Goal: Information Seeking & Learning: Learn about a topic

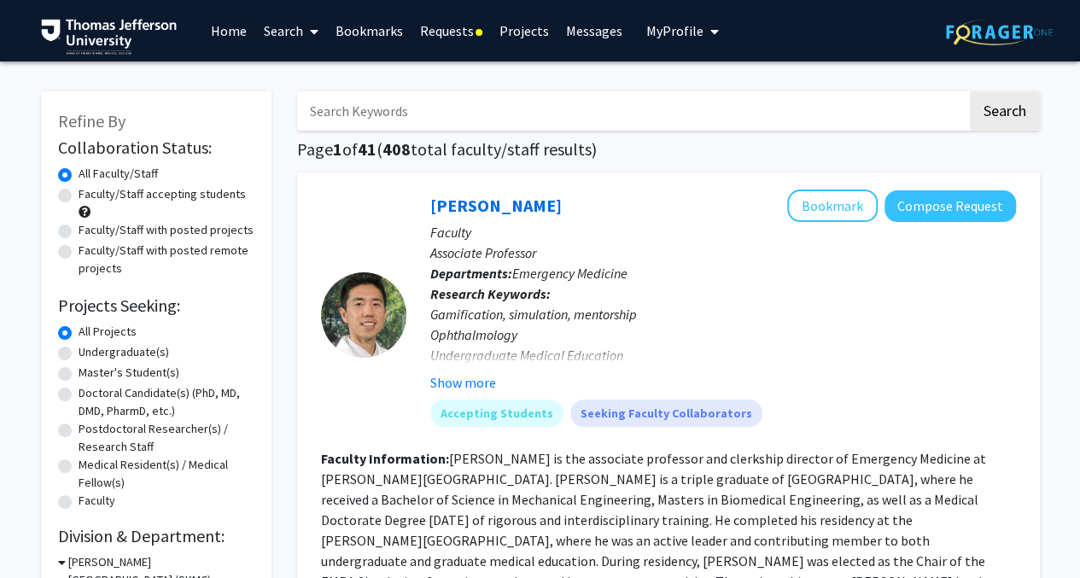
click at [79, 196] on label "Faculty/Staff accepting students" at bounding box center [162, 194] width 167 height 18
click at [79, 196] on input "Faculty/Staff accepting students" at bounding box center [84, 190] width 11 height 11
radio input "true"
click at [946, 209] on button "Compose Request" at bounding box center [951, 206] width 132 height 32
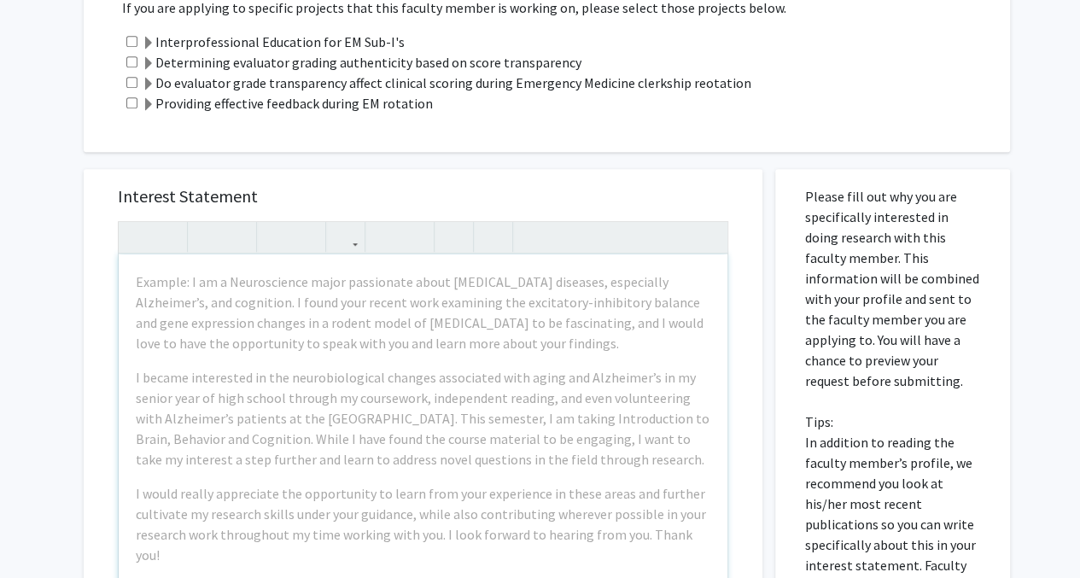
scroll to position [256, 0]
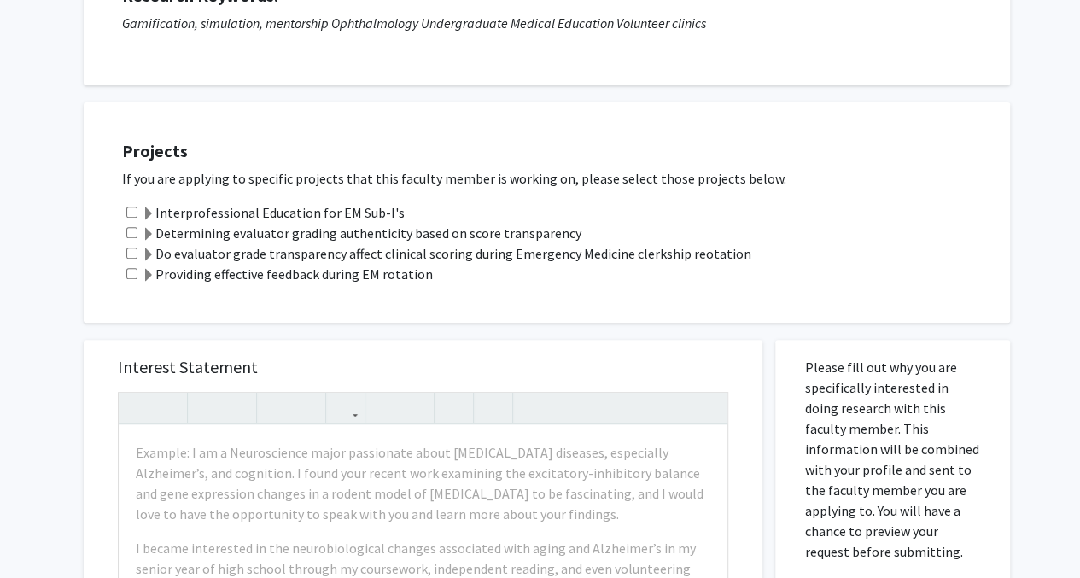
click at [148, 218] on span at bounding box center [149, 215] width 14 height 14
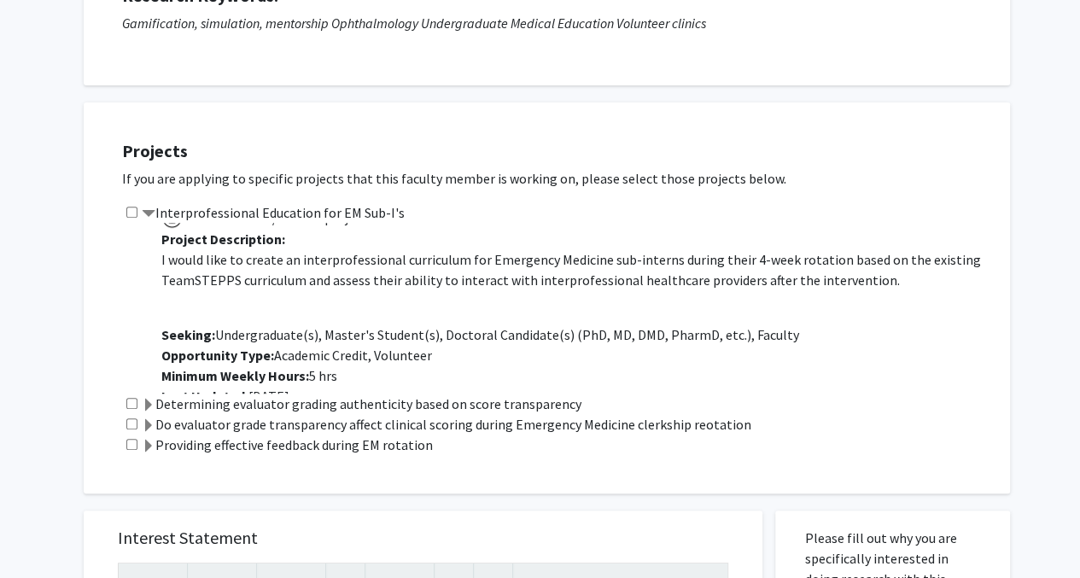
scroll to position [43, 0]
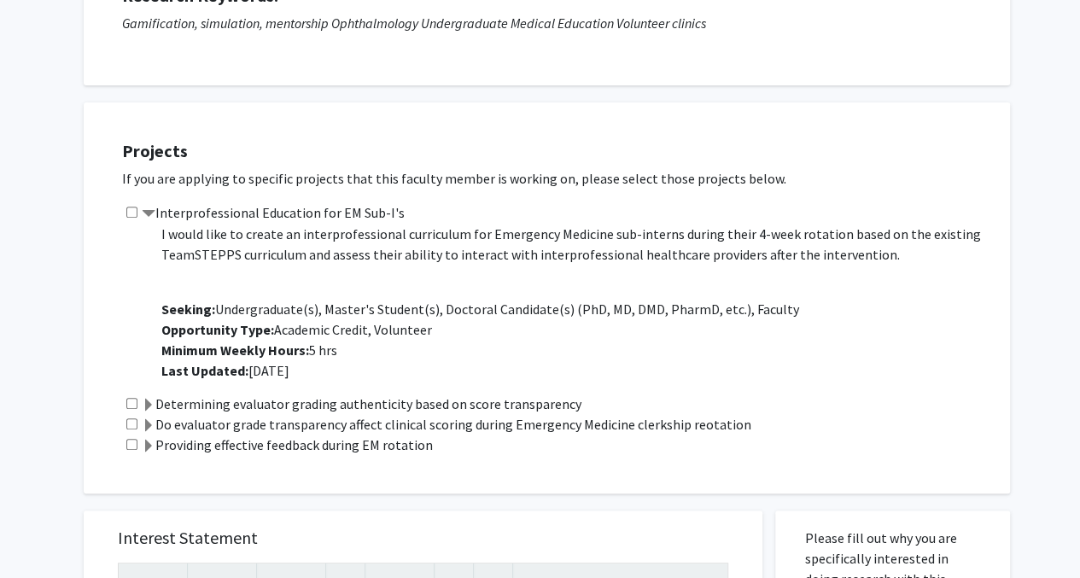
click at [148, 399] on span at bounding box center [149, 406] width 14 height 14
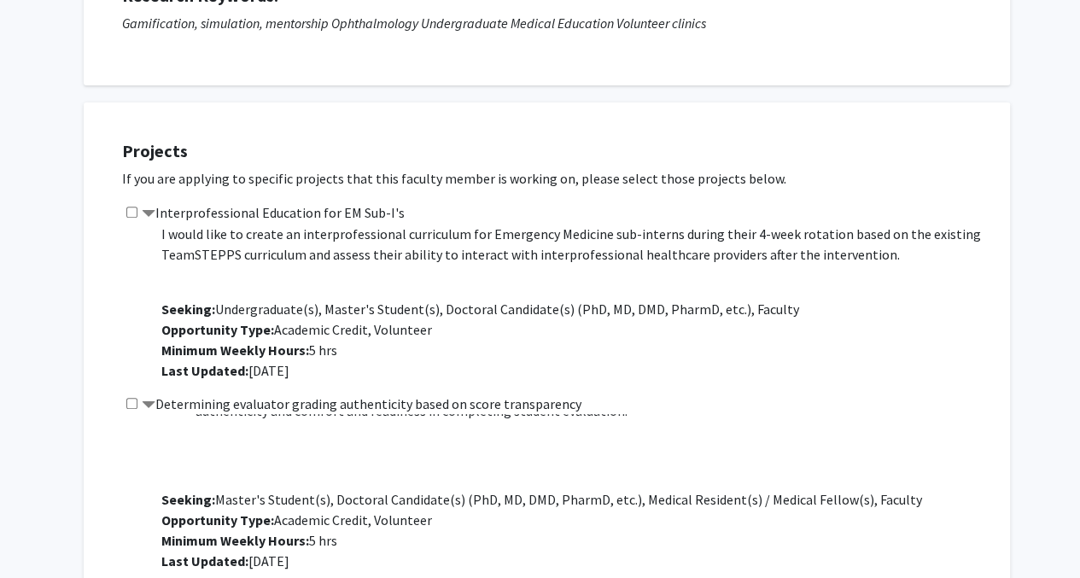
scroll to position [683, 0]
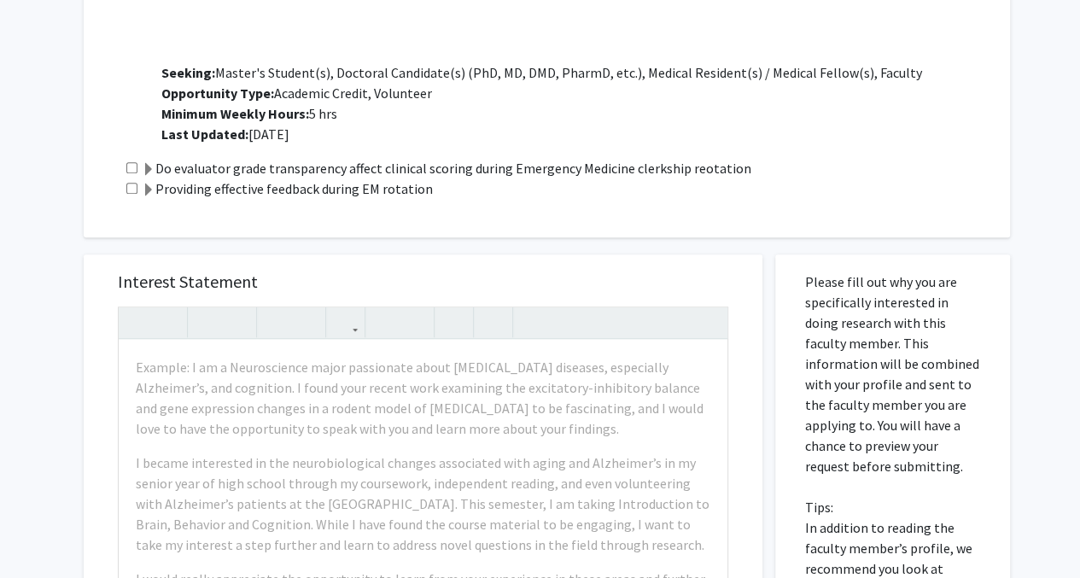
click at [150, 170] on span at bounding box center [149, 170] width 14 height 14
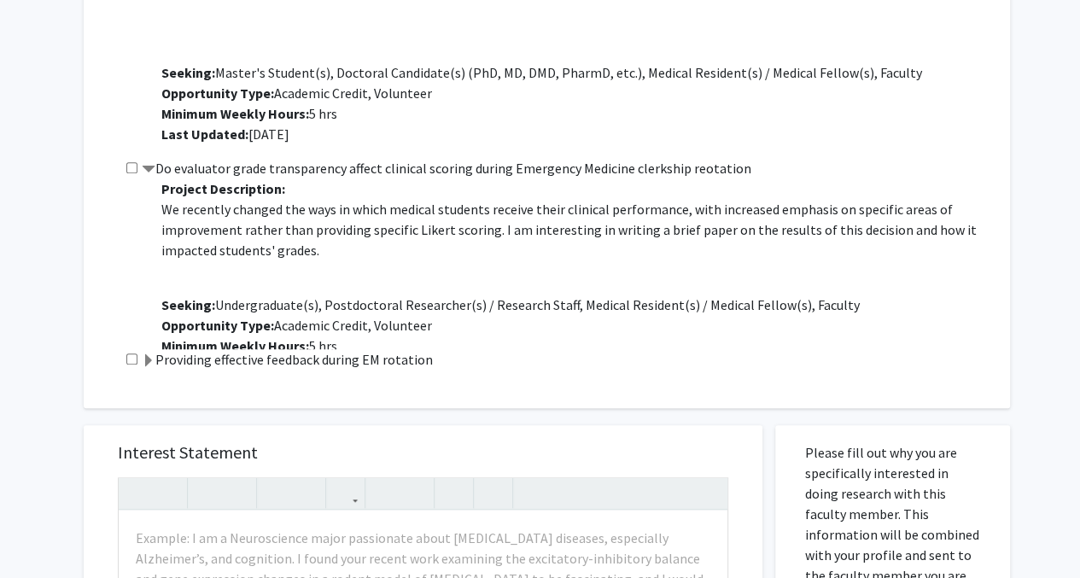
scroll to position [41, 0]
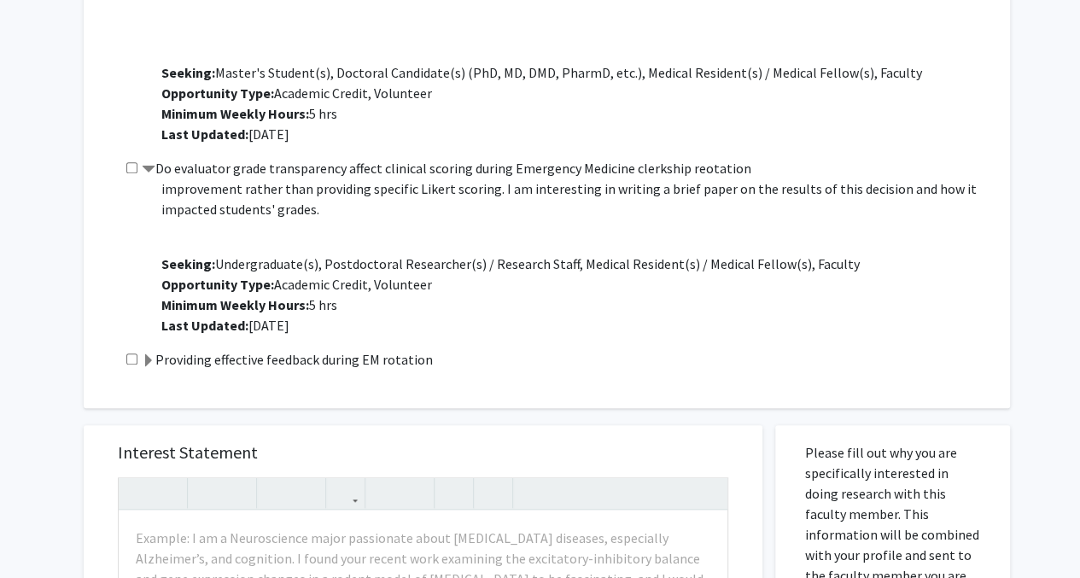
click at [145, 366] on span at bounding box center [149, 361] width 14 height 14
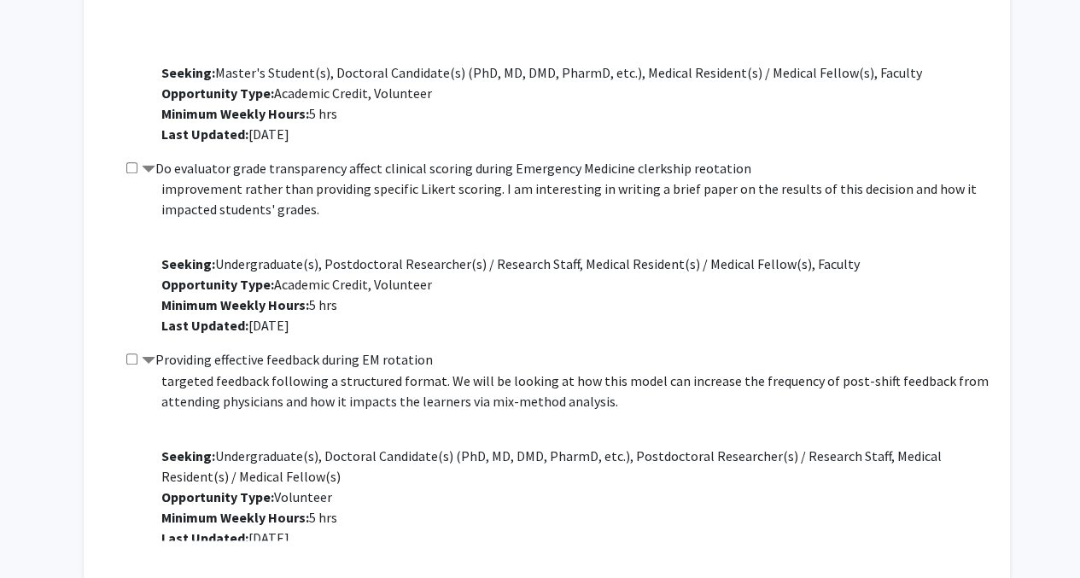
scroll to position [61, 0]
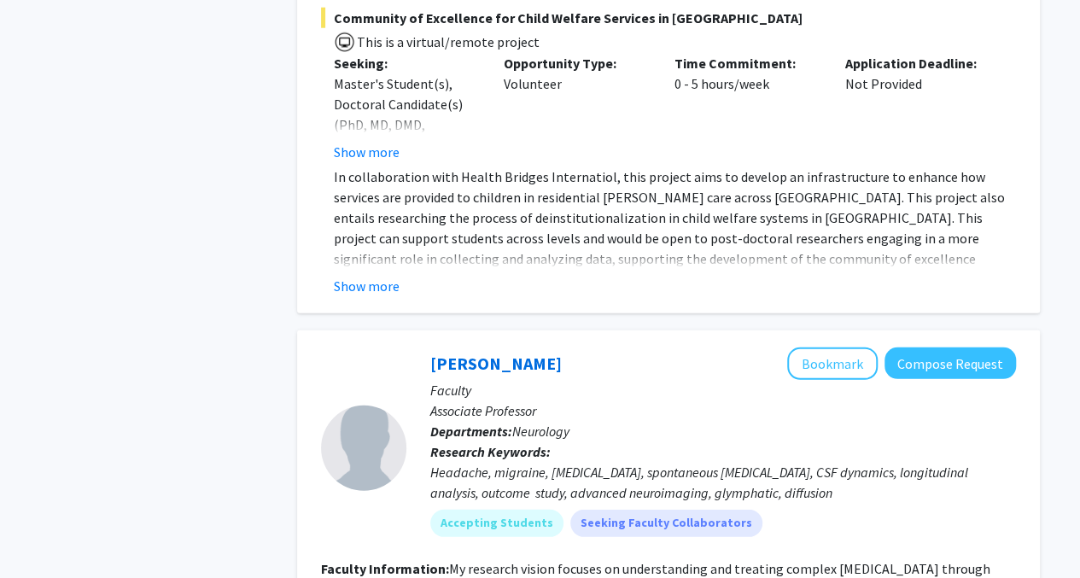
scroll to position [2221, 0]
click at [360, 275] on button "Show more" at bounding box center [367, 285] width 66 height 20
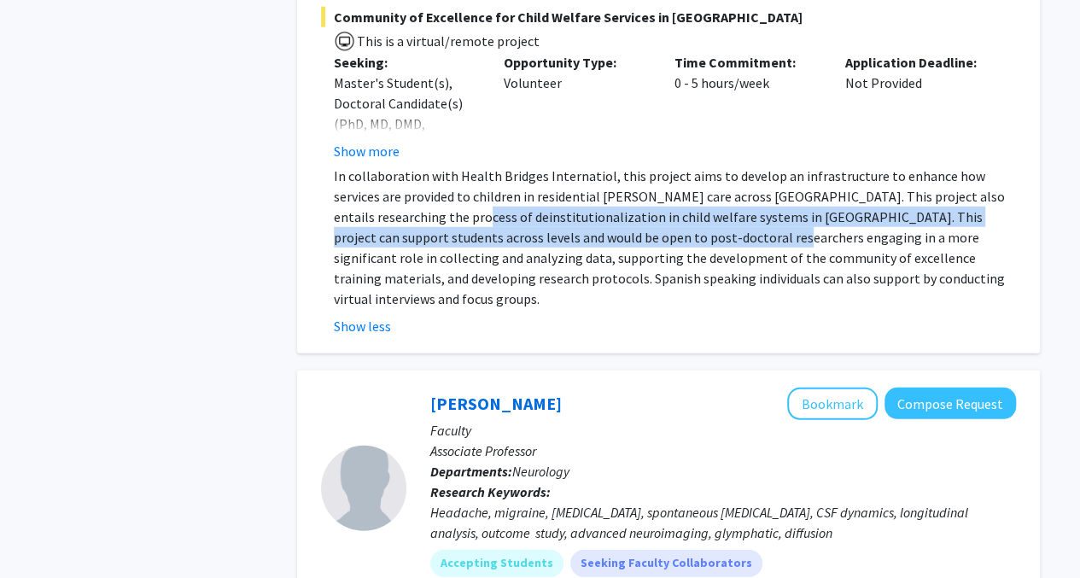
drag, startPoint x: 397, startPoint y: 184, endPoint x: 666, endPoint y: 204, distance: 269.8
click at [666, 204] on p "In collaboration with Health Bridges Internatiol, this project aims to develop …" at bounding box center [675, 237] width 682 height 143
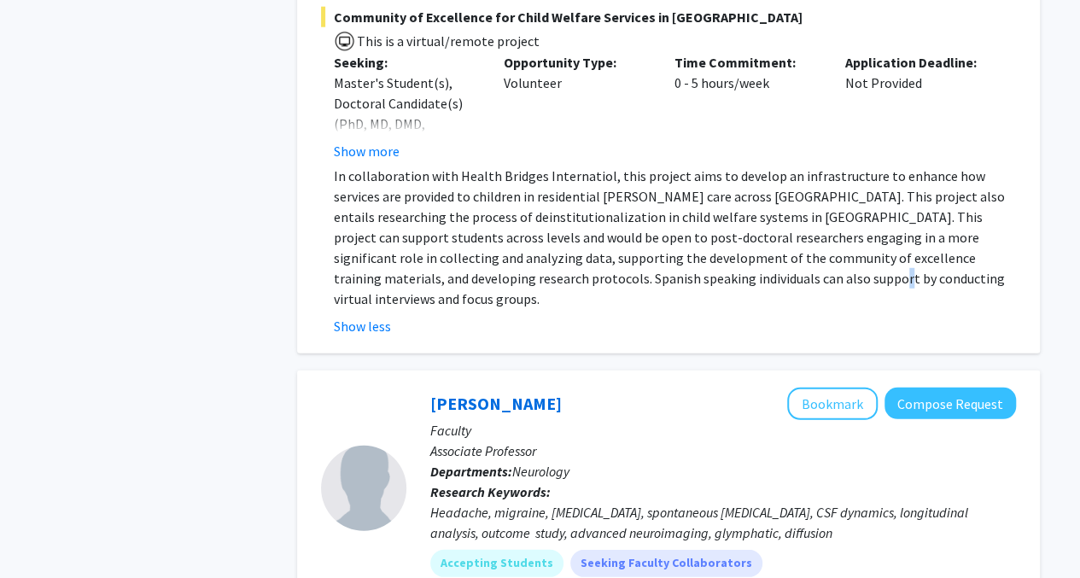
drag, startPoint x: 666, startPoint y: 204, endPoint x: 668, endPoint y: 233, distance: 29.1
click at [668, 233] on p "In collaboration with Health Bridges Internatiol, this project aims to develop …" at bounding box center [675, 237] width 682 height 143
drag, startPoint x: 668, startPoint y: 233, endPoint x: 485, endPoint y: 216, distance: 183.6
click at [485, 216] on p "In collaboration with Health Bridges Internatiol, this project aims to develop …" at bounding box center [675, 237] width 682 height 143
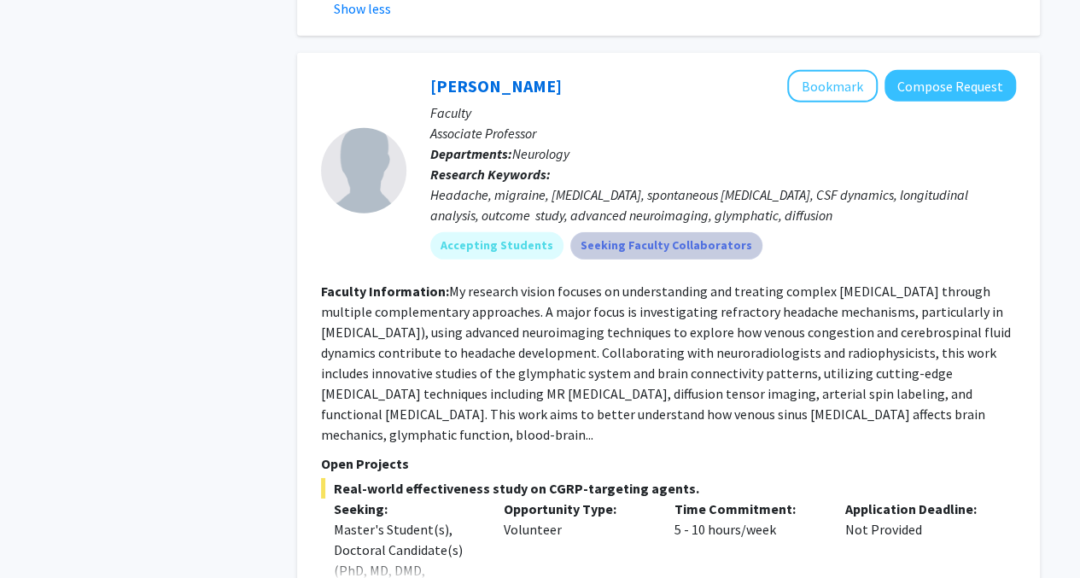
scroll to position [2477, 0]
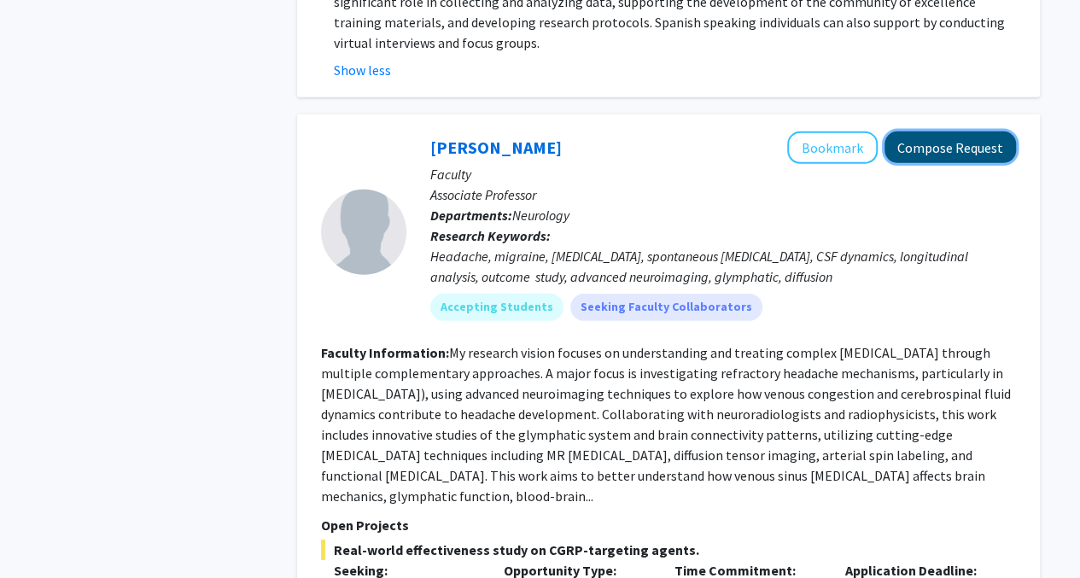
click at [914, 132] on button "Compose Request" at bounding box center [951, 148] width 132 height 32
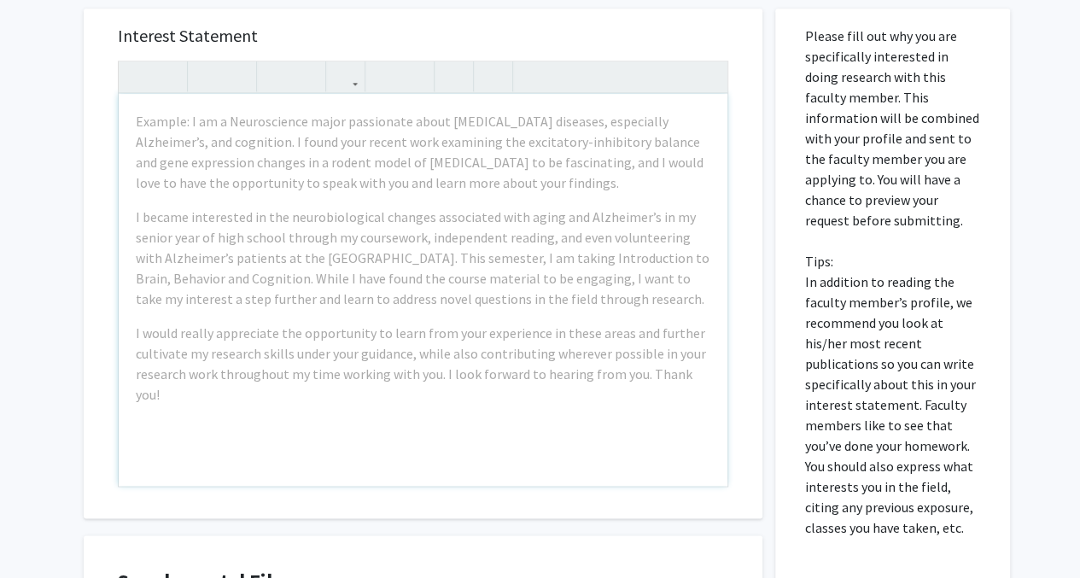
scroll to position [598, 0]
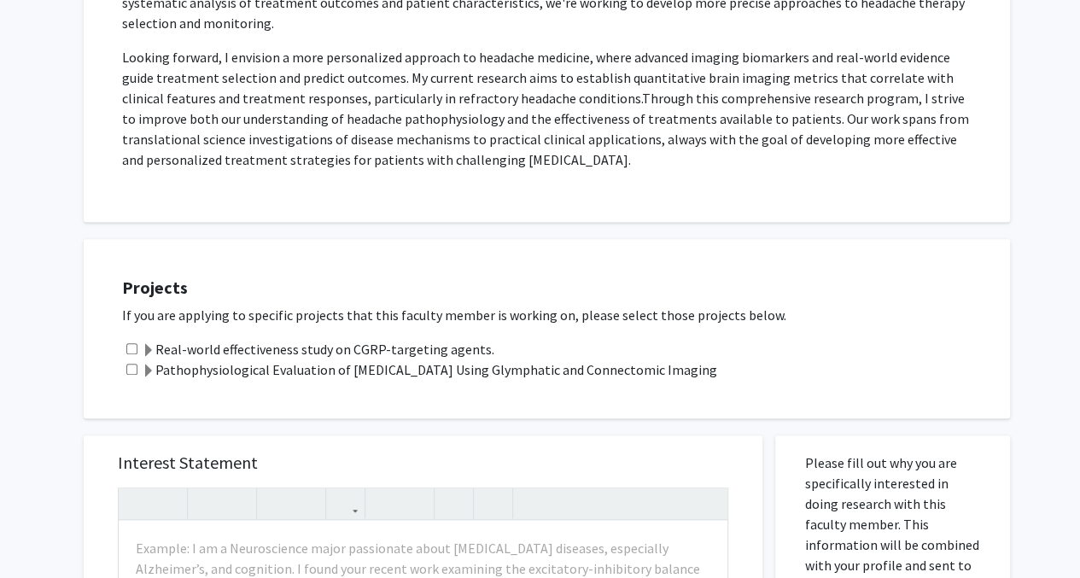
click at [143, 365] on span at bounding box center [149, 372] width 14 height 14
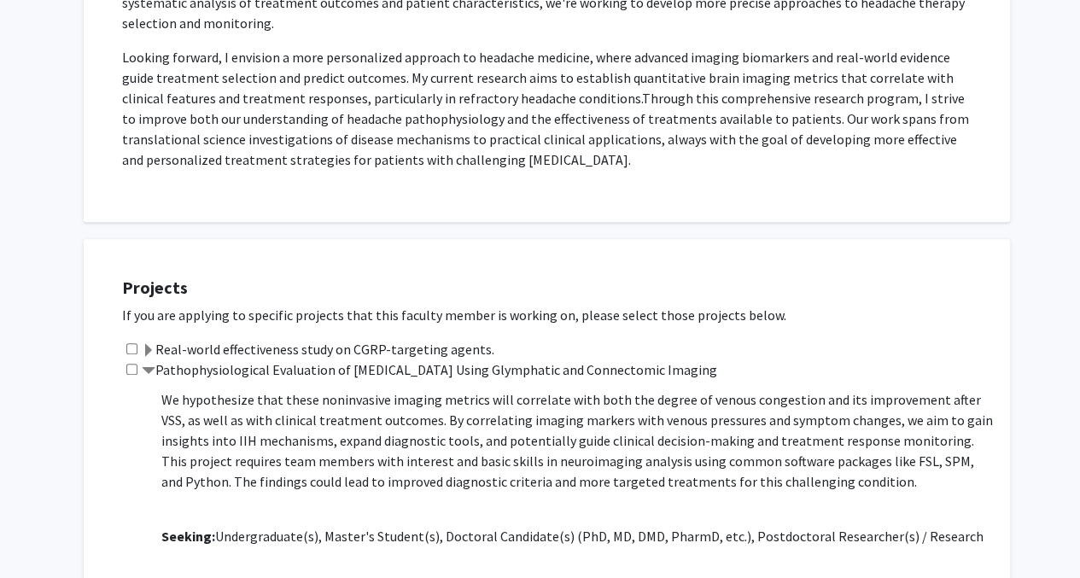
scroll to position [383, 0]
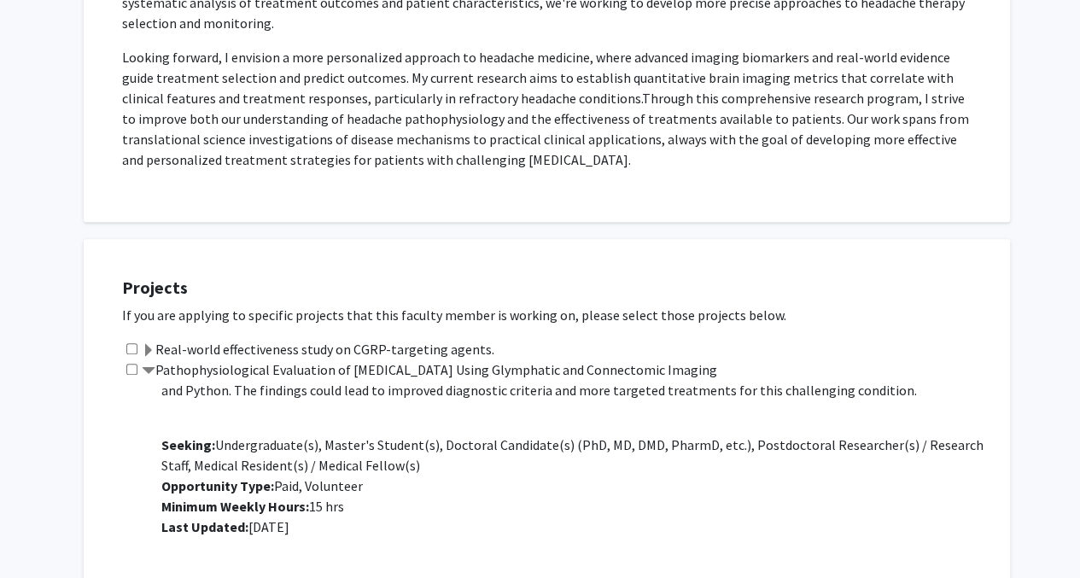
click at [151, 344] on span at bounding box center [149, 351] width 14 height 14
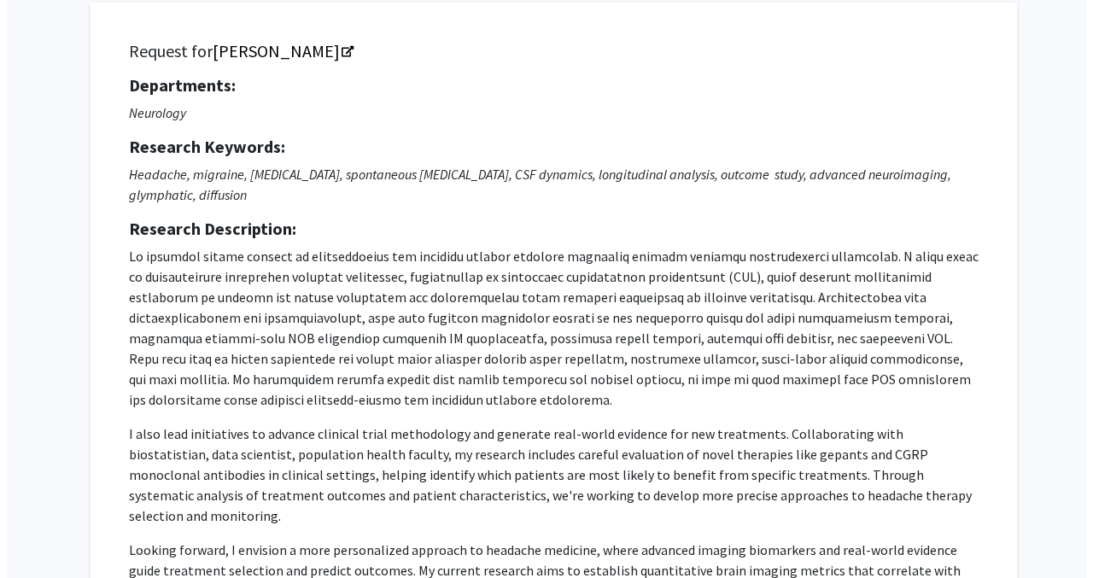
scroll to position [0, 0]
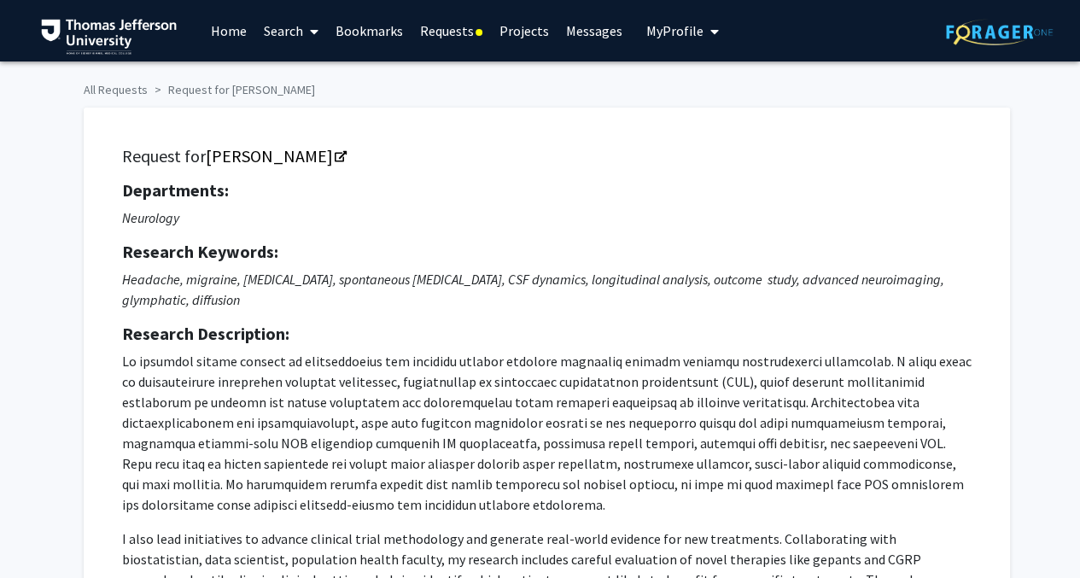
click at [432, 32] on link "Requests" at bounding box center [451, 31] width 79 height 60
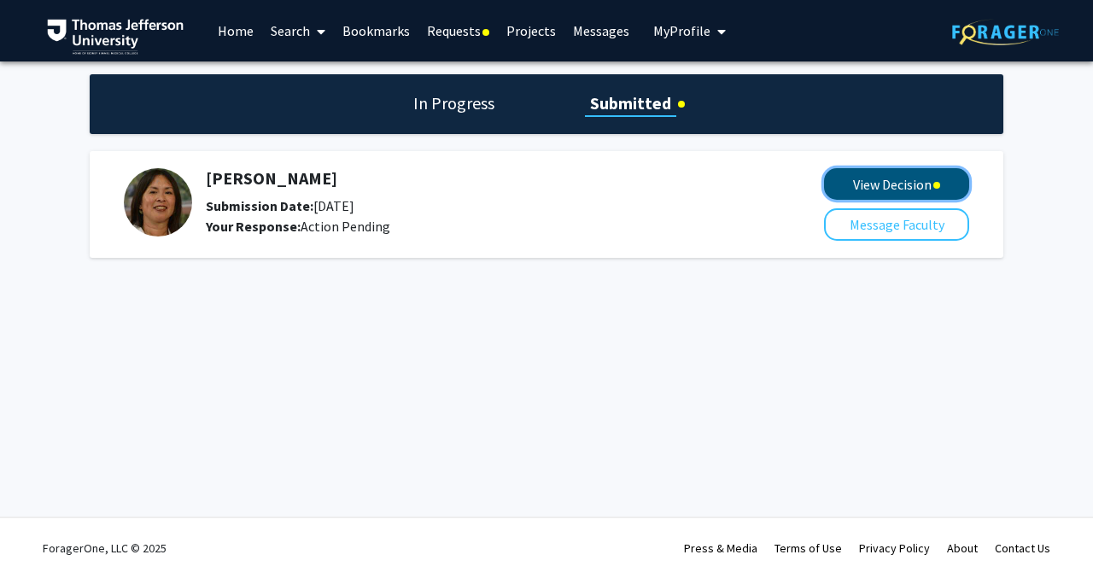
click at [852, 173] on button "View Decision" at bounding box center [896, 184] width 145 height 32
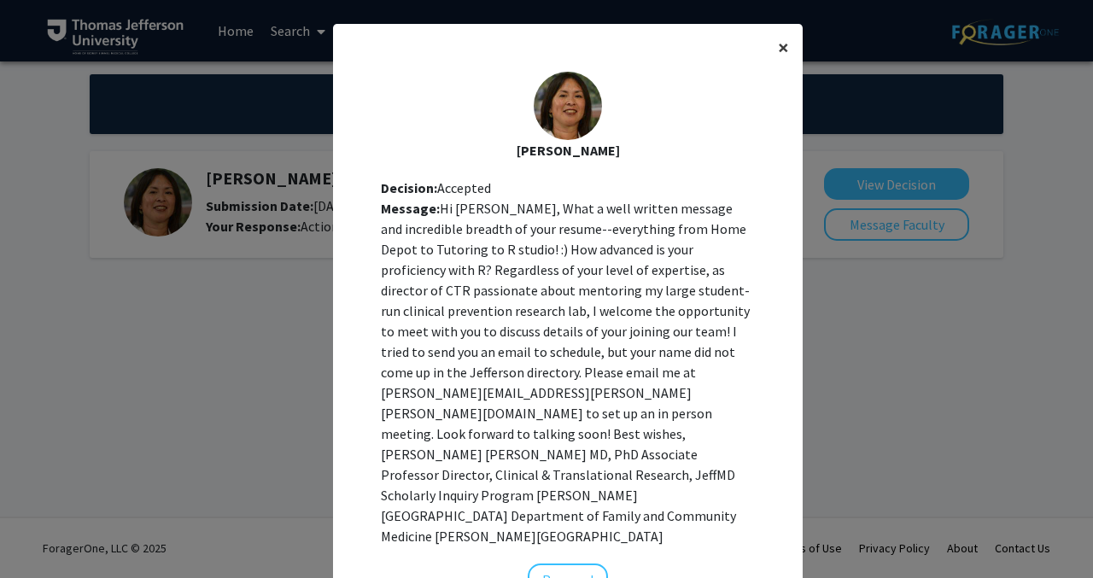
click at [787, 50] on button "×" at bounding box center [783, 48] width 38 height 48
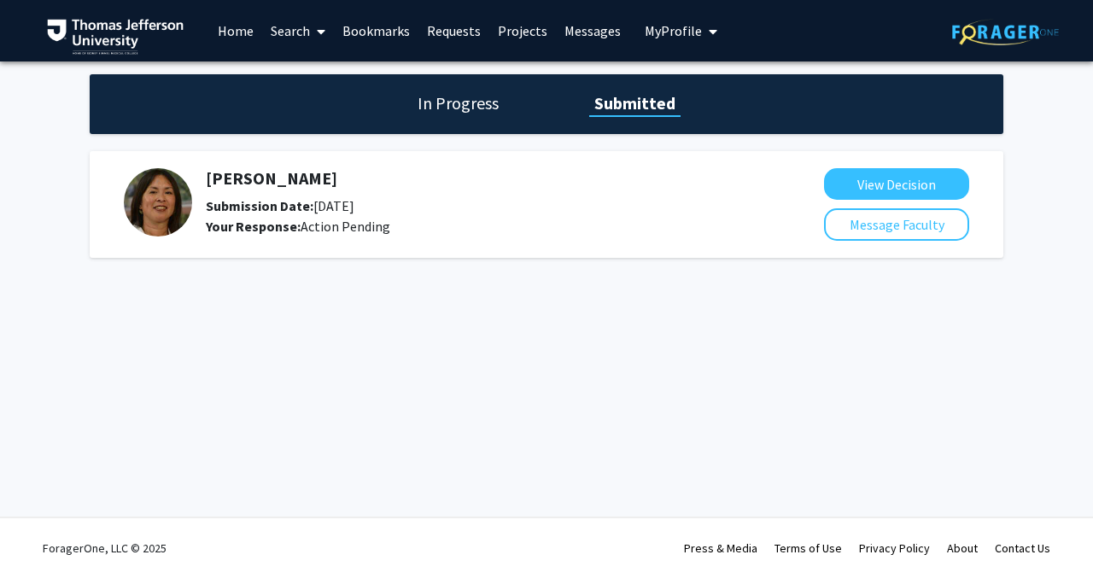
click at [155, 194] on img at bounding box center [158, 202] width 68 height 68
drag, startPoint x: 287, startPoint y: 177, endPoint x: 278, endPoint y: 185, distance: 12.1
click at [287, 179] on h5 "[PERSON_NAME]" at bounding box center [470, 178] width 528 height 20
click at [275, 186] on h5 "[PERSON_NAME]" at bounding box center [470, 178] width 528 height 20
click at [451, 30] on link "Requests" at bounding box center [454, 31] width 71 height 60
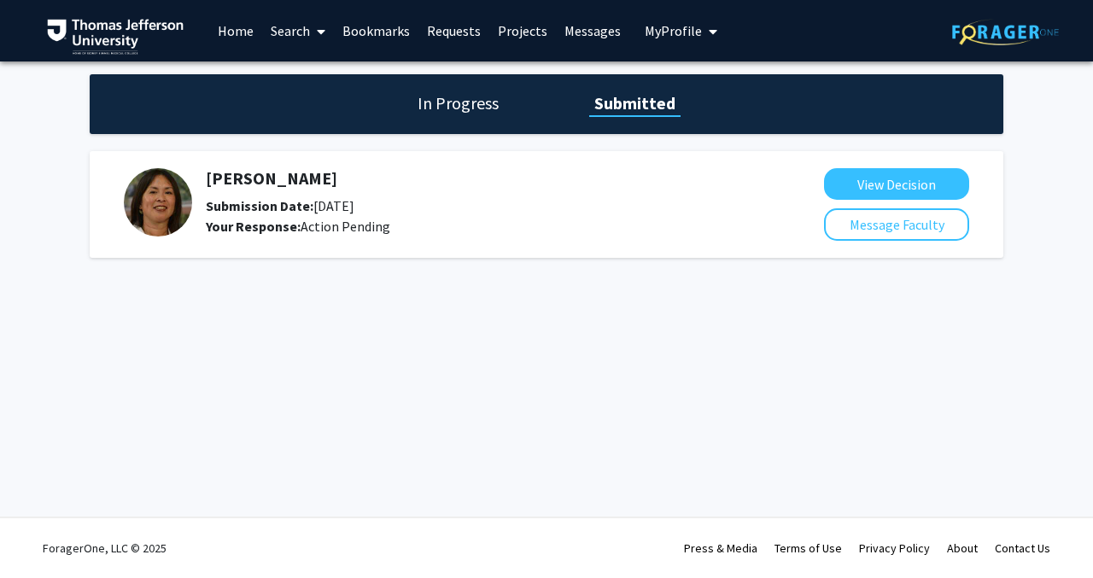
click at [205, 198] on div "[PERSON_NAME] Submission Date: [DATE] Your Response: Action Pending" at bounding box center [462, 202] width 676 height 68
click at [668, 30] on span "My Profile" at bounding box center [673, 30] width 57 height 17
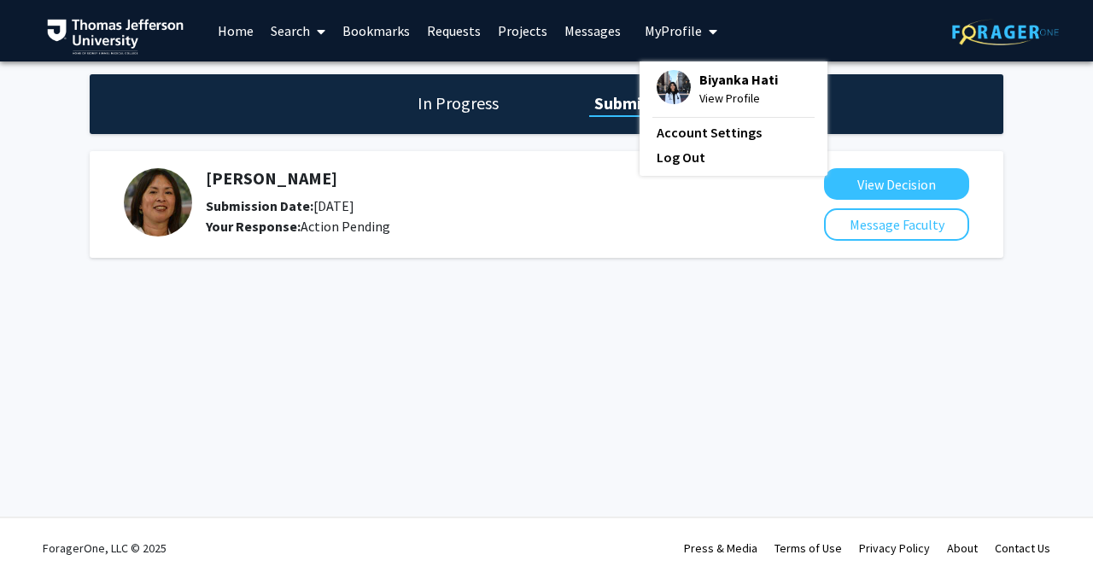
click at [306, 116] on div "In Progress Submitted" at bounding box center [547, 104] width 914 height 60
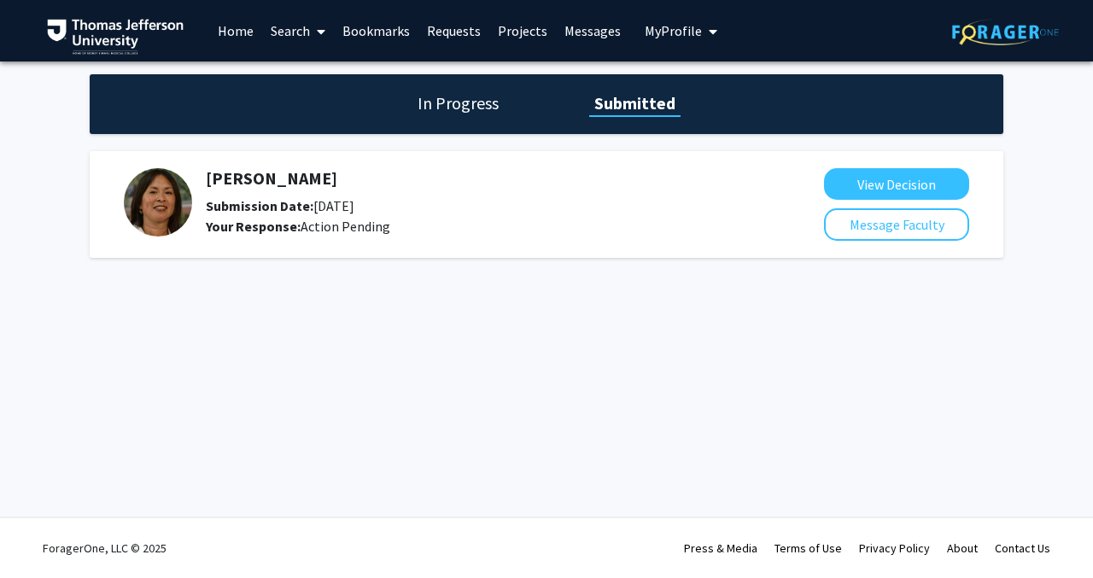
click at [297, 28] on link "Search" at bounding box center [298, 31] width 72 height 60
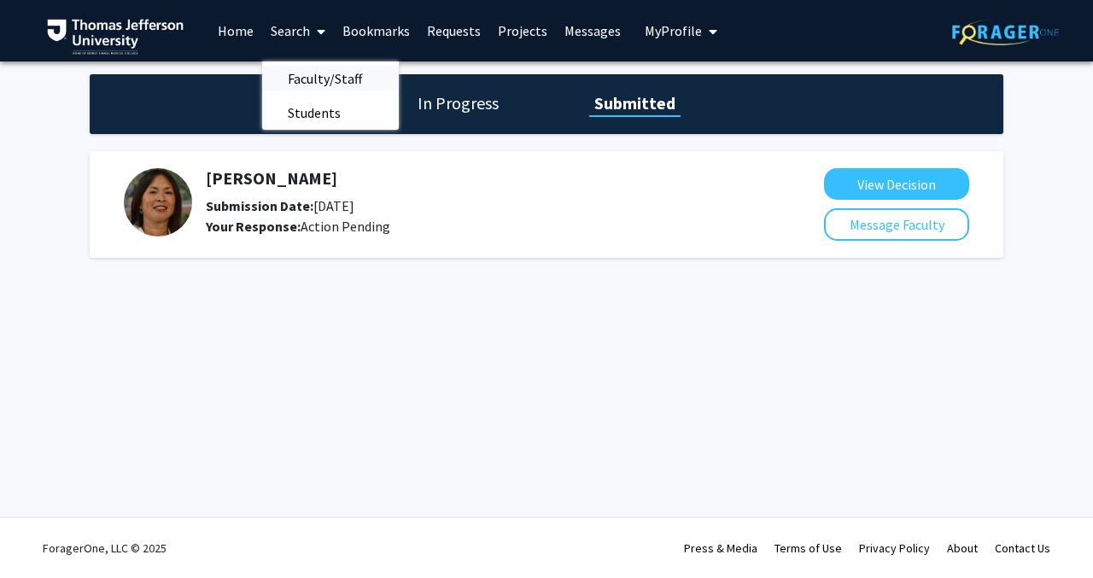
click at [289, 74] on span "Faculty/Staff" at bounding box center [325, 78] width 126 height 34
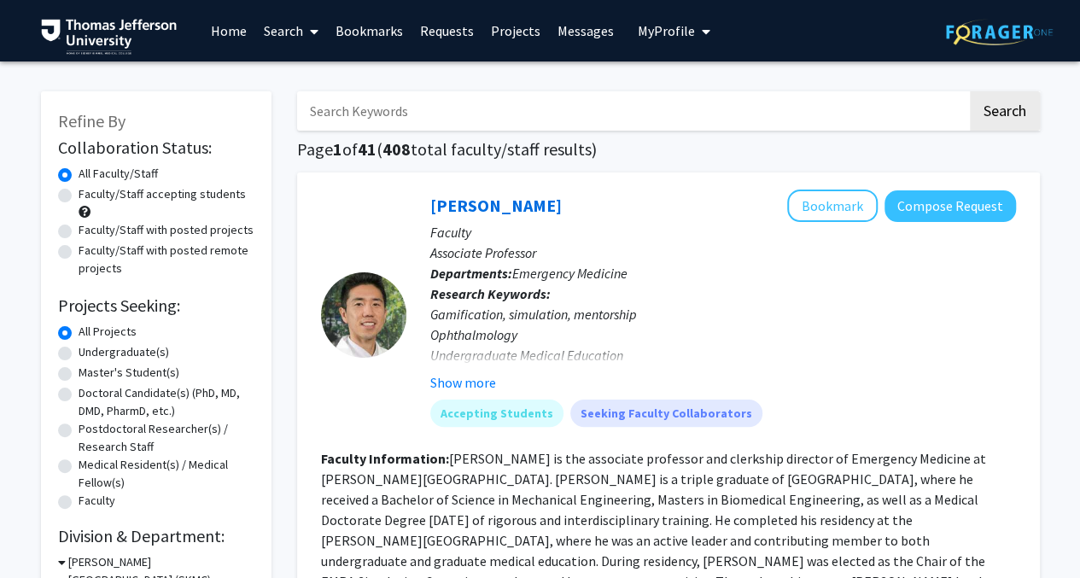
click at [371, 117] on input "Search Keywords" at bounding box center [632, 110] width 670 height 39
type input "[PERSON_NAME]"
click at [970, 91] on button "Search" at bounding box center [1005, 110] width 70 height 39
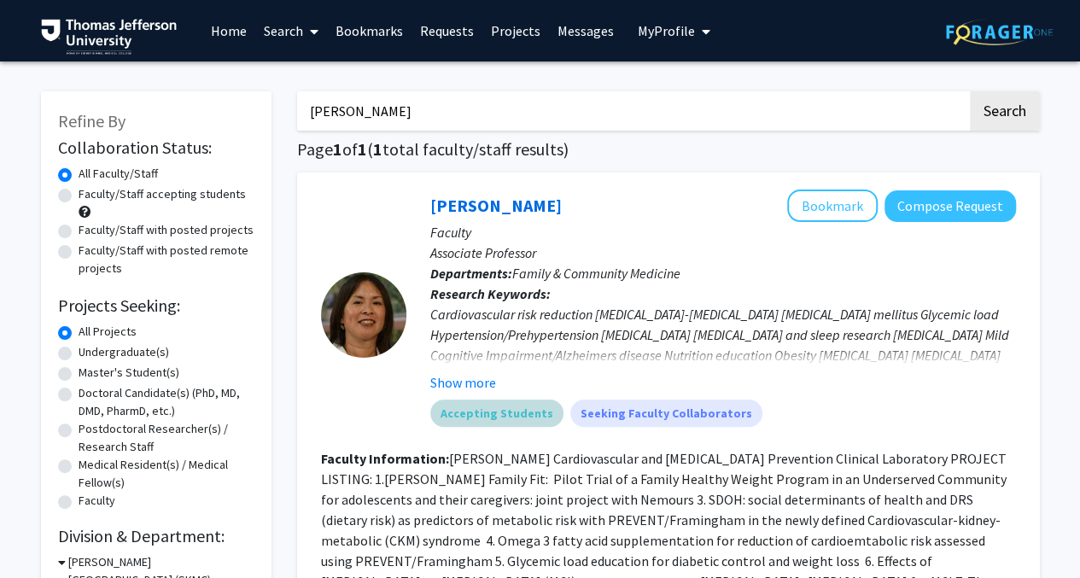
scroll to position [256, 0]
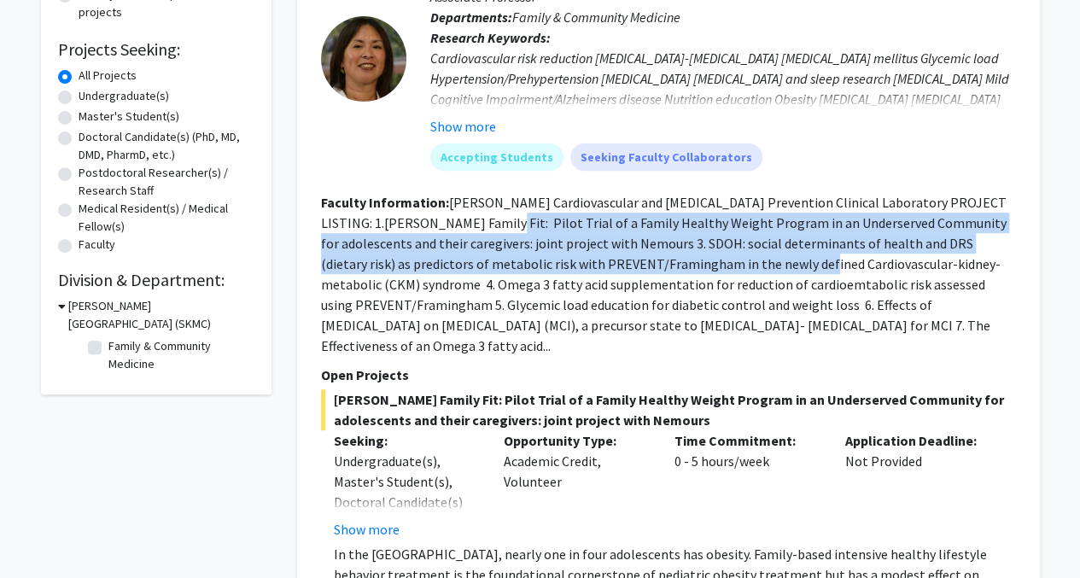
drag, startPoint x: 475, startPoint y: 223, endPoint x: 736, endPoint y: 257, distance: 263.6
click at [736, 257] on fg-read-more "[PERSON_NAME] Cardiovascular and [MEDICAL_DATA] Prevention Clinical Laboratory …" at bounding box center [664, 274] width 686 height 161
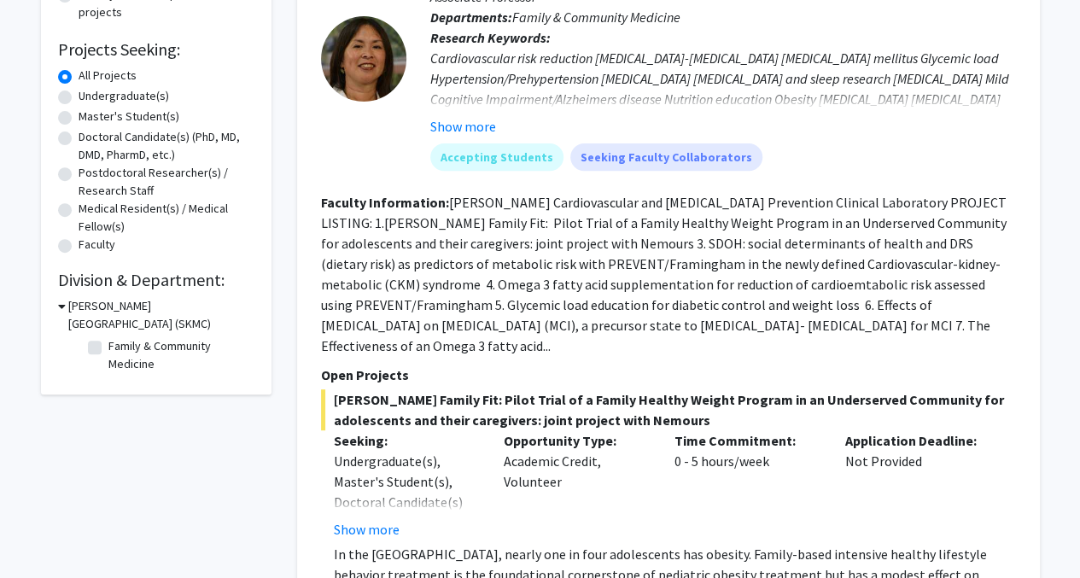
drag, startPoint x: 736, startPoint y: 257, endPoint x: 524, endPoint y: 278, distance: 212.8
click at [524, 278] on fg-read-more "[PERSON_NAME] Cardiovascular and [MEDICAL_DATA] Prevention Clinical Laboratory …" at bounding box center [664, 274] width 686 height 161
drag, startPoint x: 431, startPoint y: 261, endPoint x: 569, endPoint y: 262, distance: 137.5
click at [569, 262] on fg-read-more "[PERSON_NAME] Cardiovascular and [MEDICAL_DATA] Prevention Clinical Laboratory …" at bounding box center [664, 274] width 686 height 161
drag, startPoint x: 569, startPoint y: 262, endPoint x: 617, endPoint y: 312, distance: 68.9
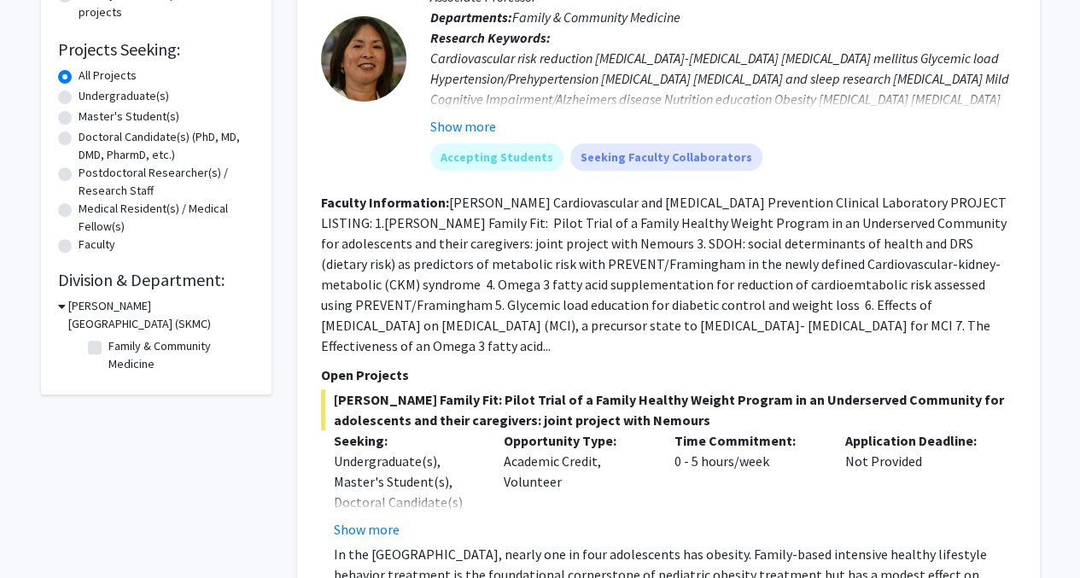
click at [613, 315] on section "Faculty Information: [PERSON_NAME] Cardiovascular and [MEDICAL_DATA] Prevention…" at bounding box center [668, 274] width 695 height 164
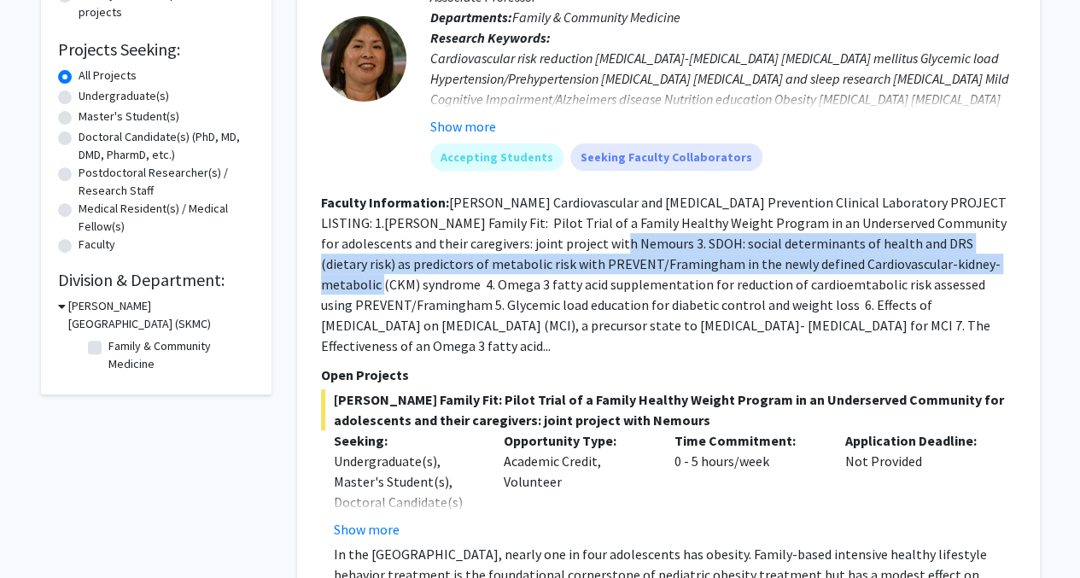
drag, startPoint x: 964, startPoint y: 266, endPoint x: 553, endPoint y: 243, distance: 411.5
click at [553, 243] on fg-read-more "[PERSON_NAME] Cardiovascular and [MEDICAL_DATA] Prevention Clinical Laboratory …" at bounding box center [664, 274] width 686 height 161
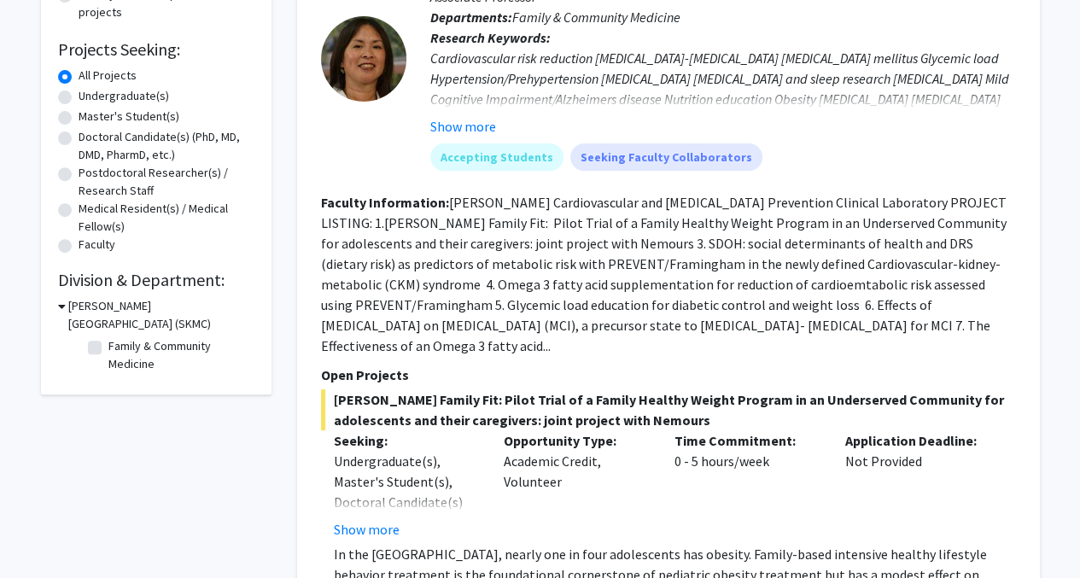
drag, startPoint x: 553, startPoint y: 243, endPoint x: 567, endPoint y: 298, distance: 56.3
click at [567, 298] on fg-read-more "[PERSON_NAME] Cardiovascular and [MEDICAL_DATA] Prevention Clinical Laboratory …" at bounding box center [664, 274] width 686 height 161
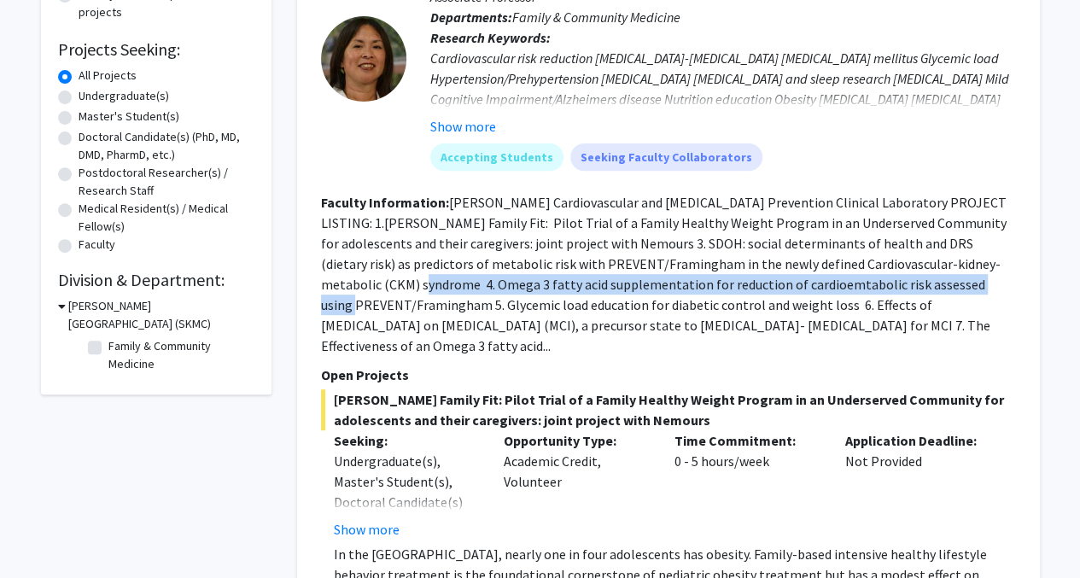
drag, startPoint x: 326, startPoint y: 283, endPoint x: 925, endPoint y: 283, distance: 598.7
click at [925, 283] on fg-read-more "[PERSON_NAME] Cardiovascular and [MEDICAL_DATA] Prevention Clinical Laboratory …" at bounding box center [664, 274] width 686 height 161
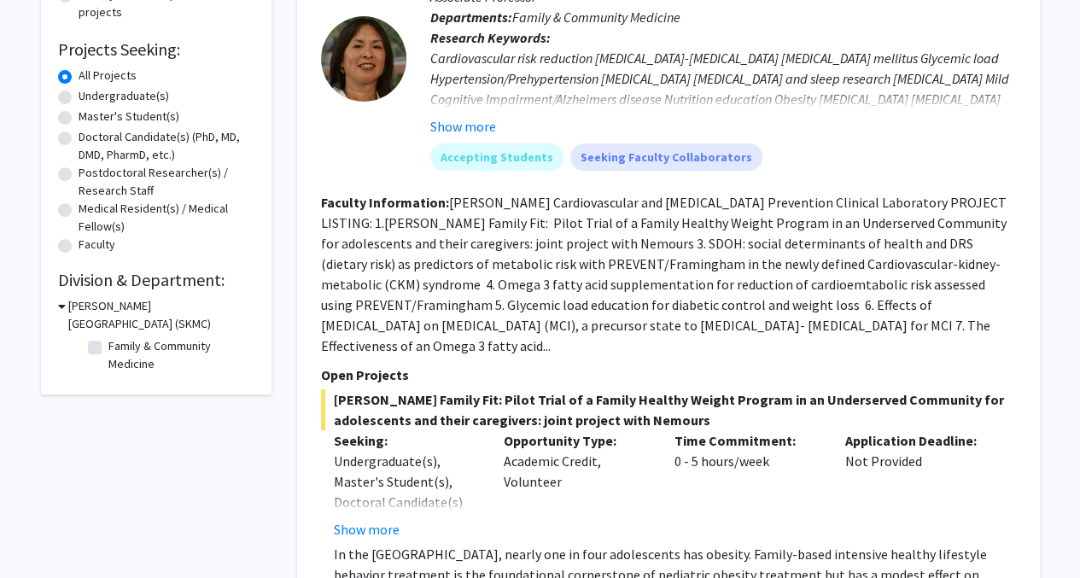
drag, startPoint x: 925, startPoint y: 283, endPoint x: 748, endPoint y: 299, distance: 177.5
click at [748, 299] on fg-read-more "[PERSON_NAME] Cardiovascular and [MEDICAL_DATA] Prevention Clinical Laboratory …" at bounding box center [664, 274] width 686 height 161
drag, startPoint x: 430, startPoint y: 262, endPoint x: 562, endPoint y: 258, distance: 131.6
click at [562, 258] on fg-read-more "[PERSON_NAME] Cardiovascular and [MEDICAL_DATA] Prevention Clinical Laboratory …" at bounding box center [664, 274] width 686 height 161
copy fg-read-more "PREVENT/[GEOGRAPHIC_DATA]"
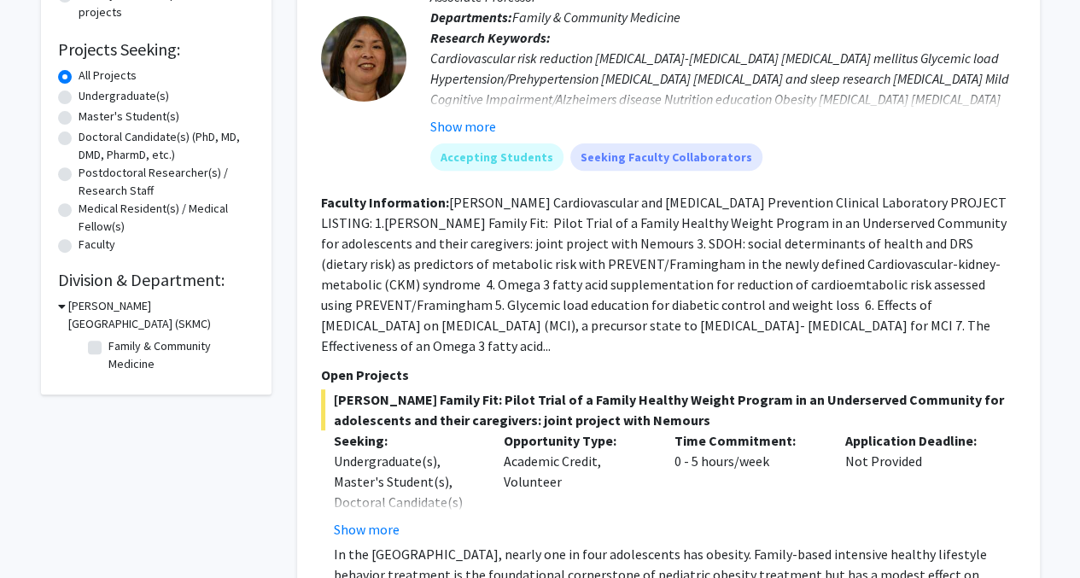
click at [823, 318] on fg-read-more "[PERSON_NAME] Cardiovascular and [MEDICAL_DATA] Prevention Clinical Laboratory …" at bounding box center [664, 274] width 686 height 161
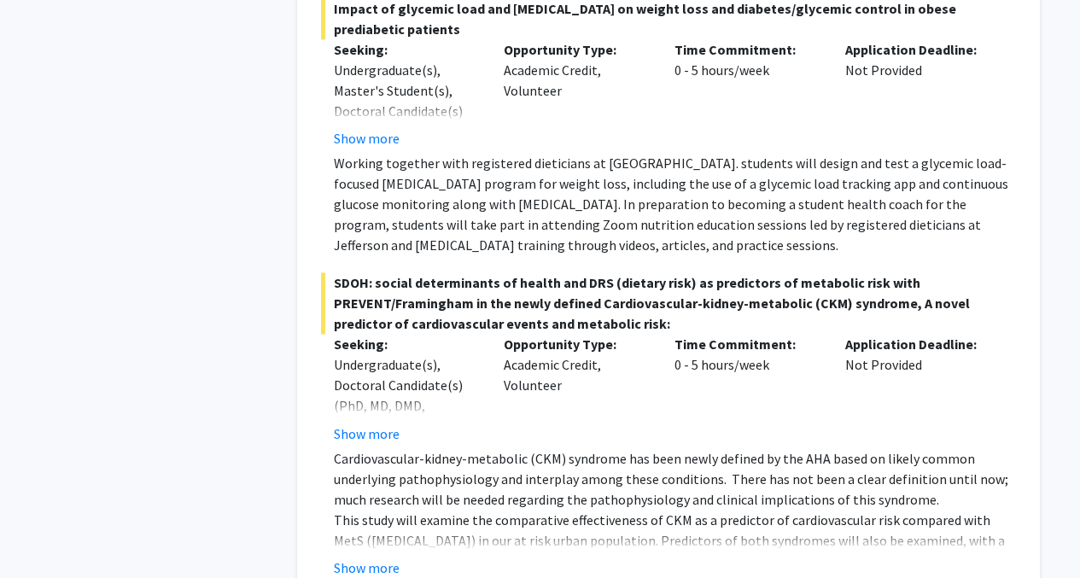
scroll to position [1281, 0]
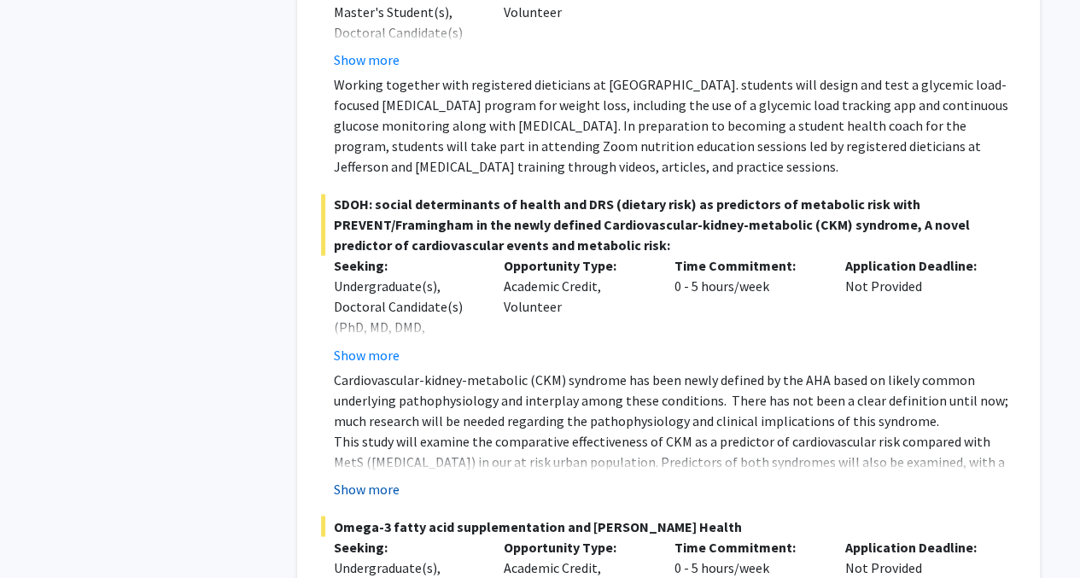
click at [366, 478] on button "Show more" at bounding box center [367, 488] width 66 height 20
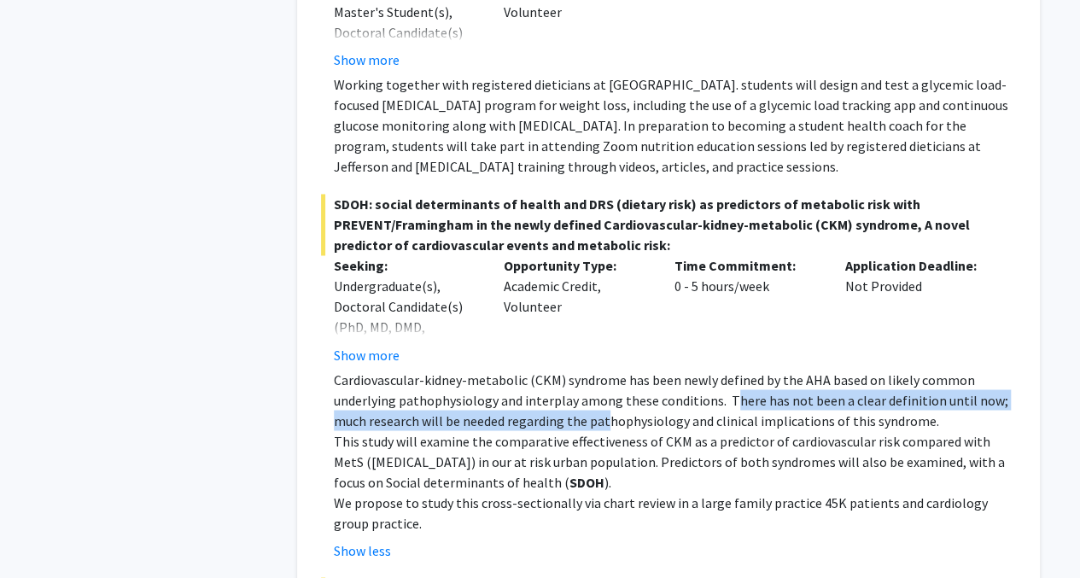
drag, startPoint x: 727, startPoint y: 382, endPoint x: 601, endPoint y: 395, distance: 126.2
click at [601, 395] on span "common underlying pathophysiology and interplay among these conditions. There h…" at bounding box center [671, 400] width 675 height 58
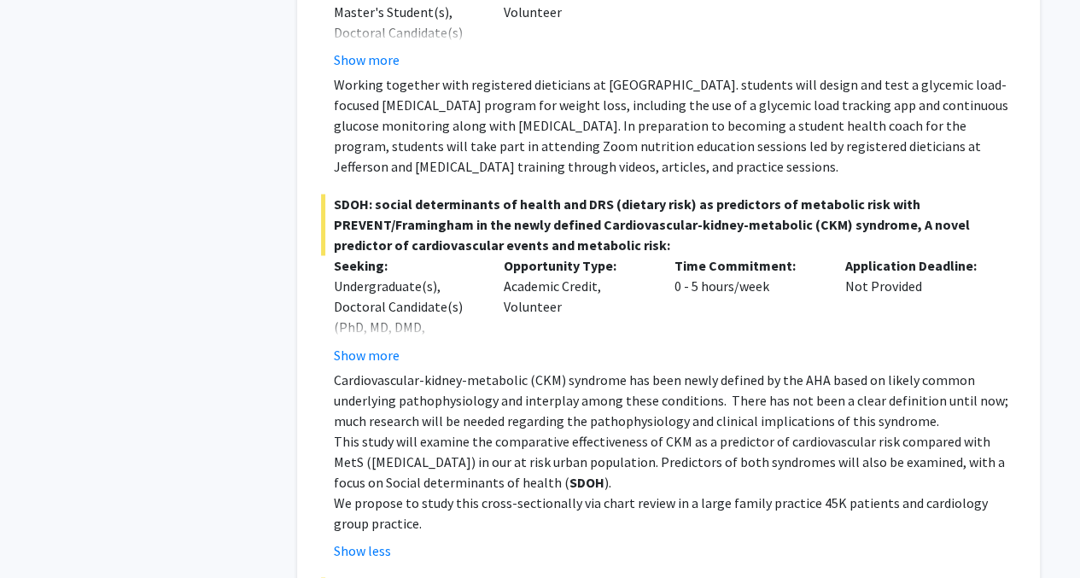
drag, startPoint x: 601, startPoint y: 395, endPoint x: 559, endPoint y: 425, distance: 51.4
click at [559, 432] on span "This study will examine the comparative effectiveness of CKM as a predictor of …" at bounding box center [669, 461] width 671 height 58
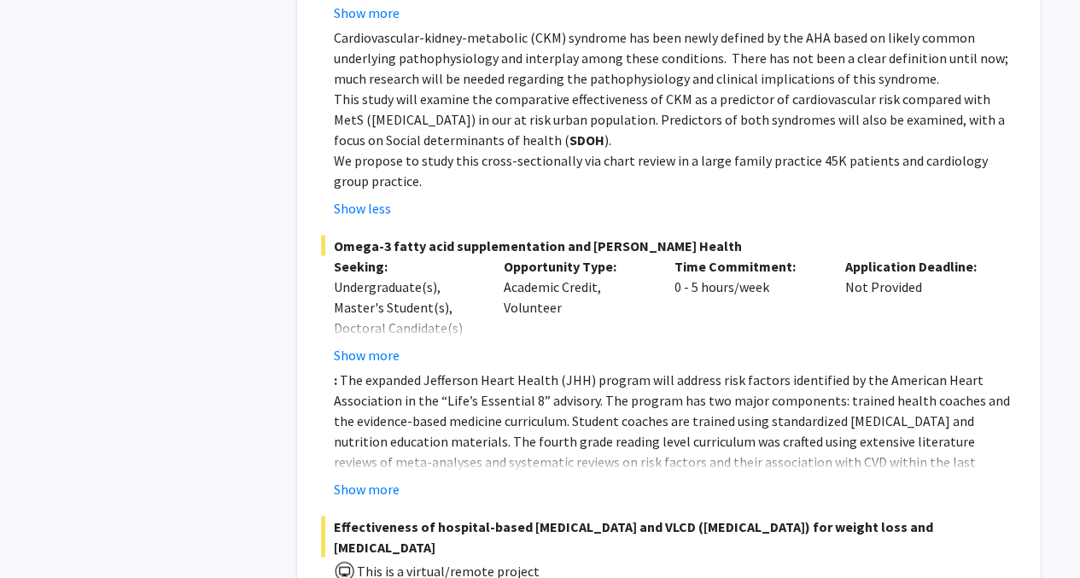
scroll to position [1708, 0]
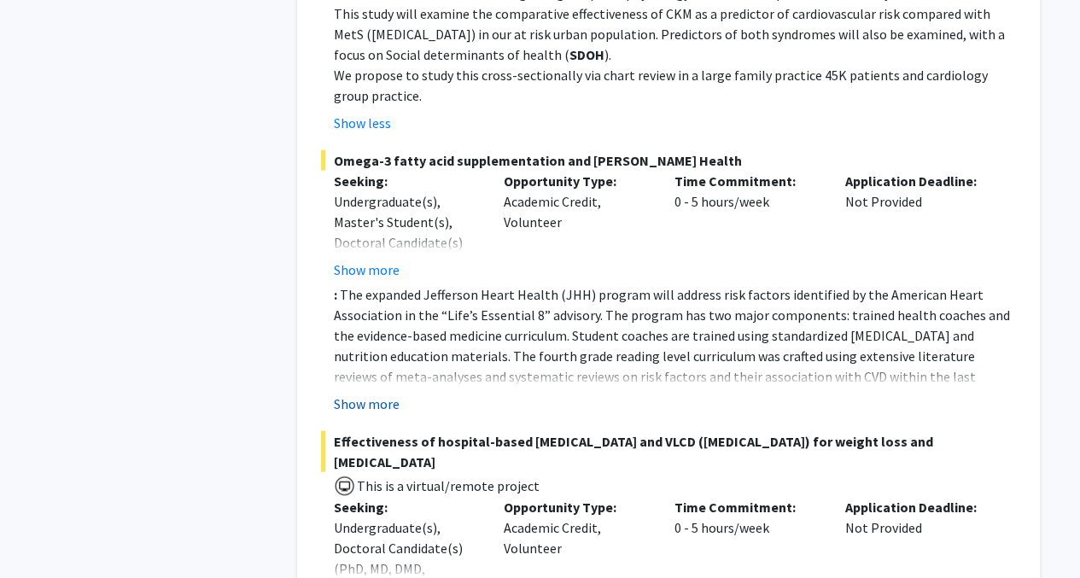
click at [377, 394] on button "Show more" at bounding box center [367, 404] width 66 height 20
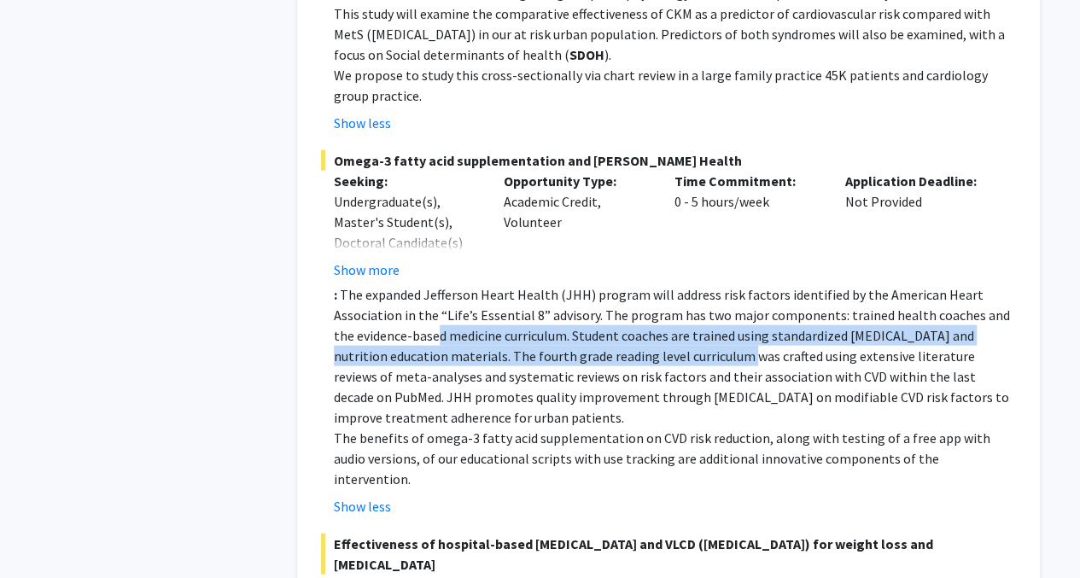
drag, startPoint x: 422, startPoint y: 311, endPoint x: 680, endPoint y: 345, distance: 260.2
click at [680, 345] on p ": The expanded Jefferson Heart Health (JHH) program will address risk factors i…" at bounding box center [675, 355] width 682 height 143
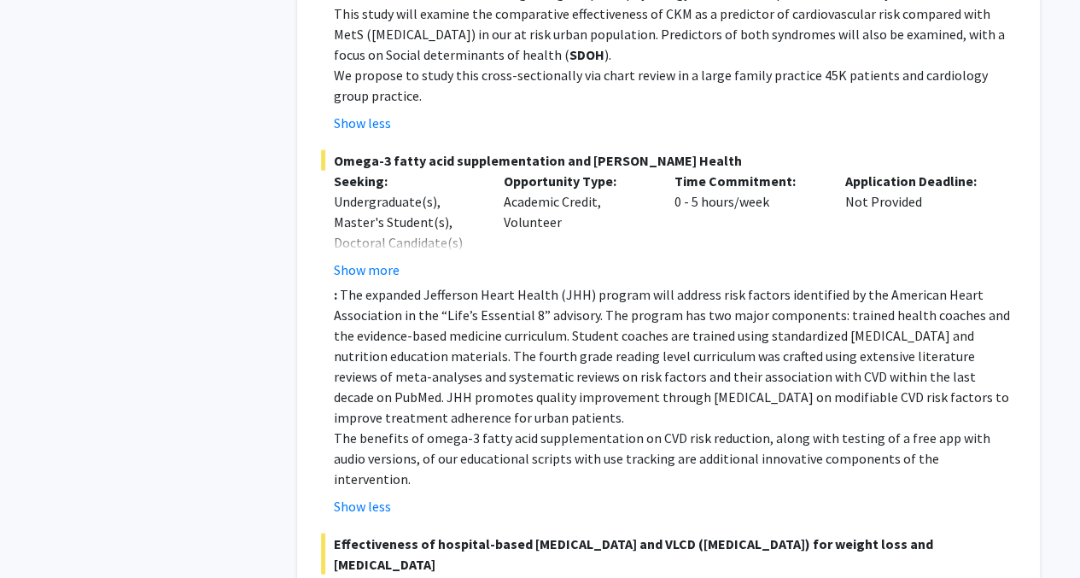
drag, startPoint x: 680, startPoint y: 345, endPoint x: 591, endPoint y: 394, distance: 101.3
click at [591, 394] on p ": The expanded Jefferson Heart Health (JHH) program will address risk factors i…" at bounding box center [675, 355] width 682 height 143
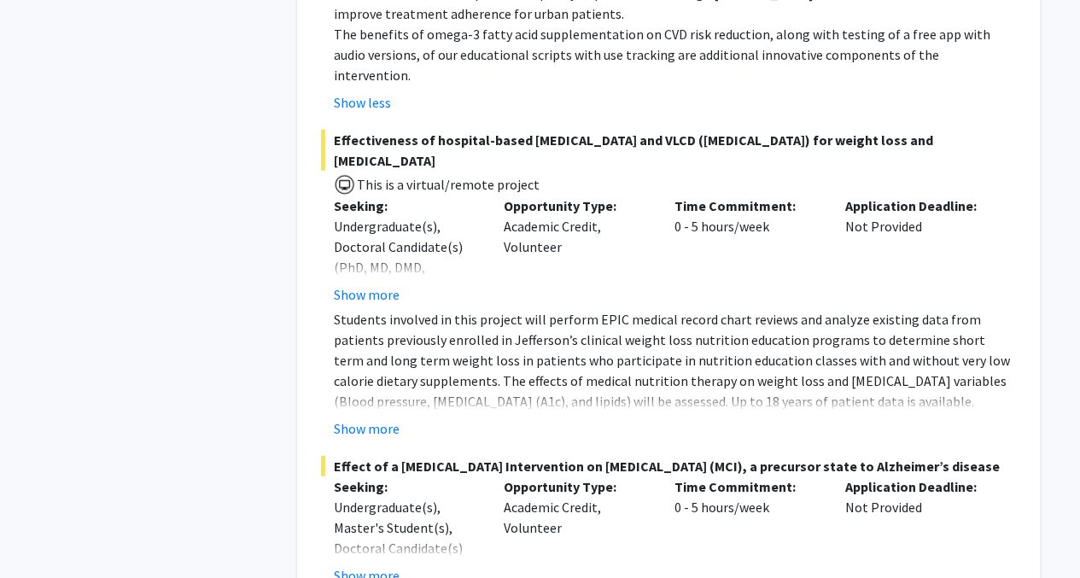
scroll to position [2135, 0]
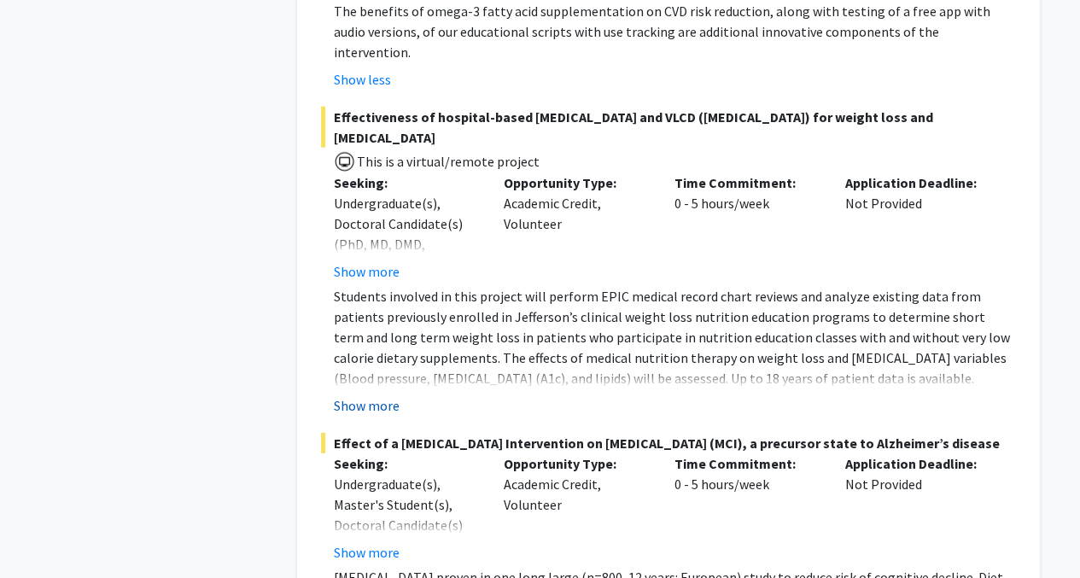
click at [384, 395] on button "Show more" at bounding box center [367, 405] width 66 height 20
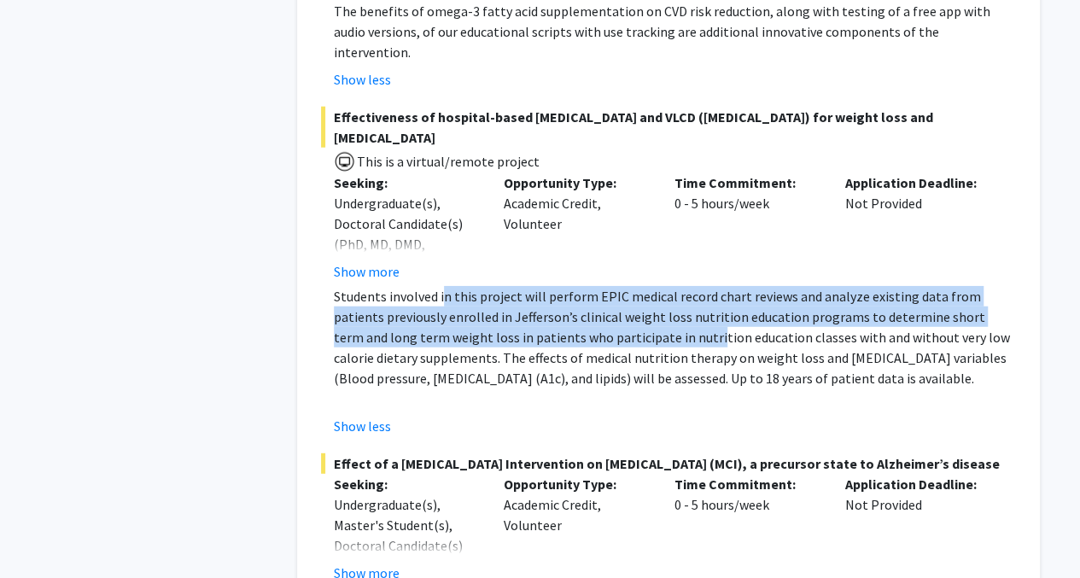
drag, startPoint x: 443, startPoint y: 257, endPoint x: 625, endPoint y: 291, distance: 185.1
click at [625, 291] on p "Students involved in this project will perform EPIC medical record chart review…" at bounding box center [675, 337] width 682 height 102
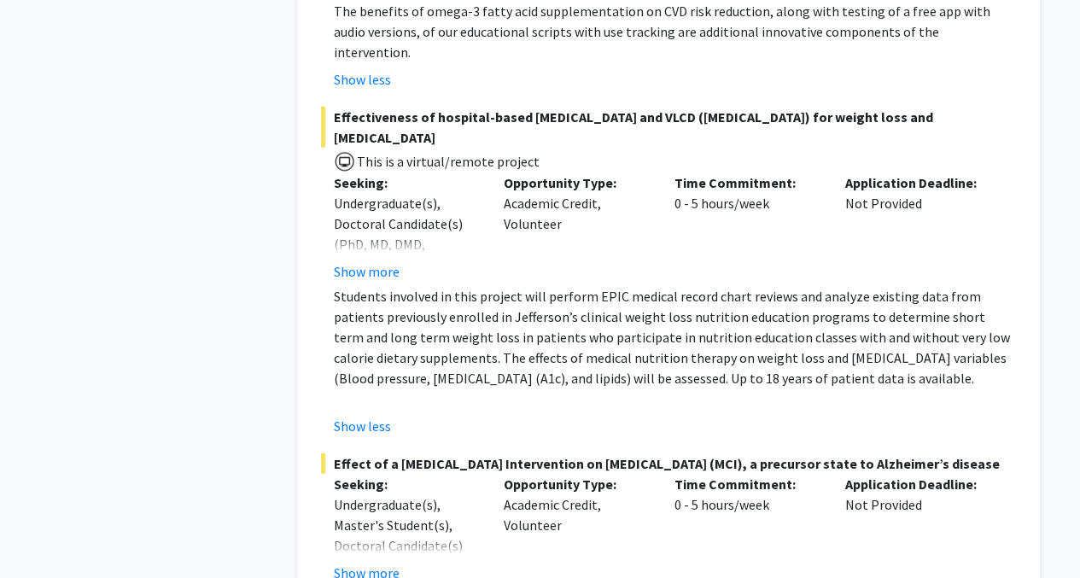
drag, startPoint x: 625, startPoint y: 291, endPoint x: 624, endPoint y: 316, distance: 24.8
click at [624, 316] on p "Students involved in this project will perform EPIC medical record chart review…" at bounding box center [675, 337] width 682 height 102
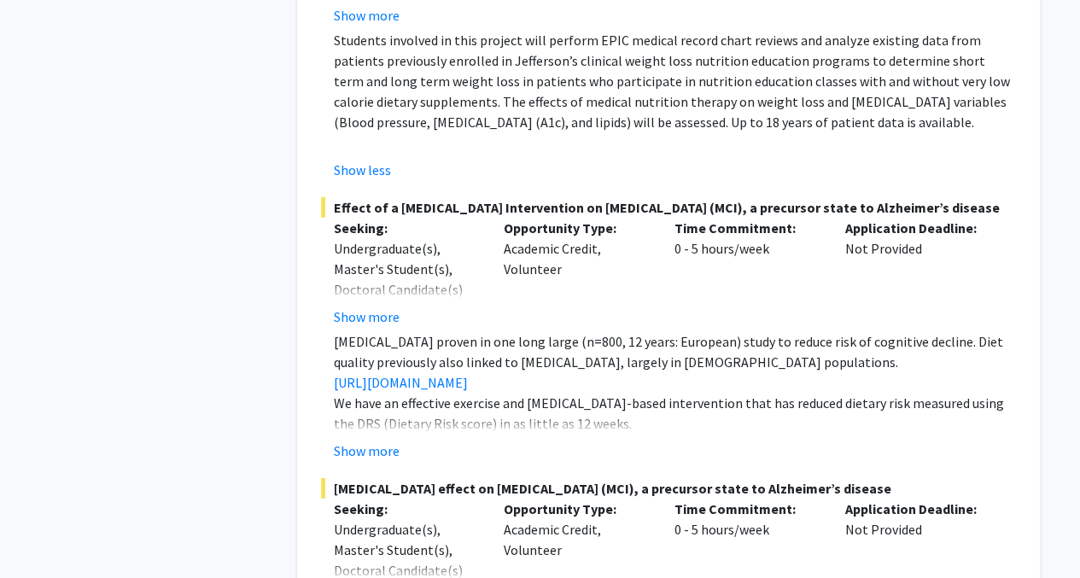
scroll to position [2477, 0]
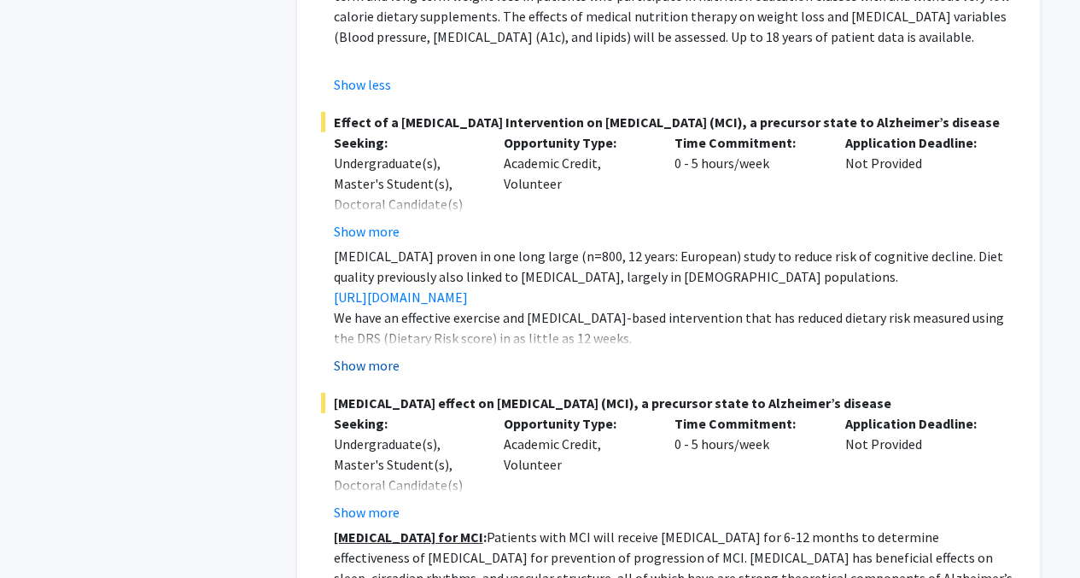
click at [372, 355] on button "Show more" at bounding box center [367, 365] width 66 height 20
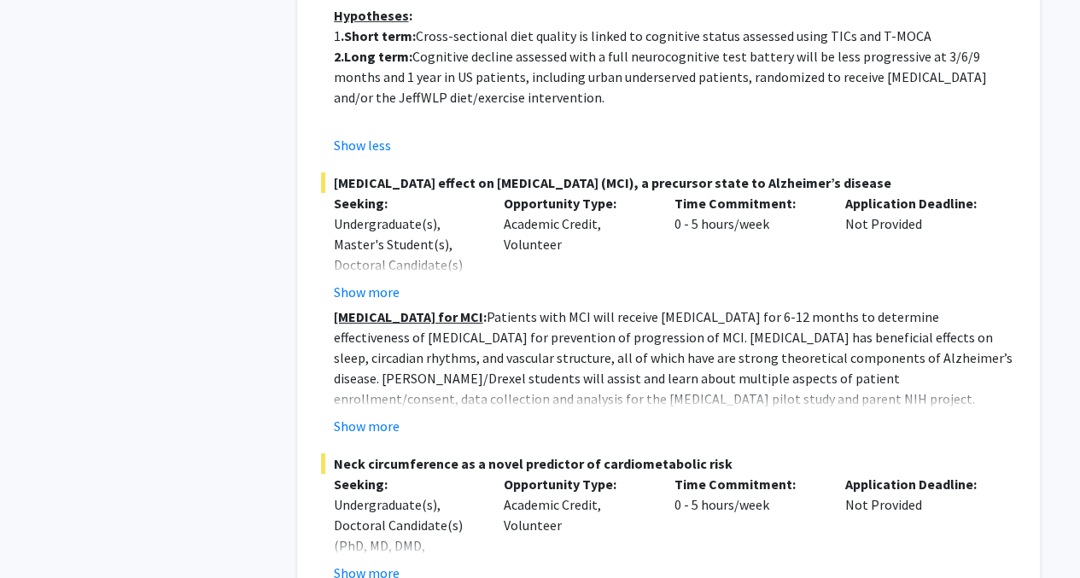
scroll to position [2904, 0]
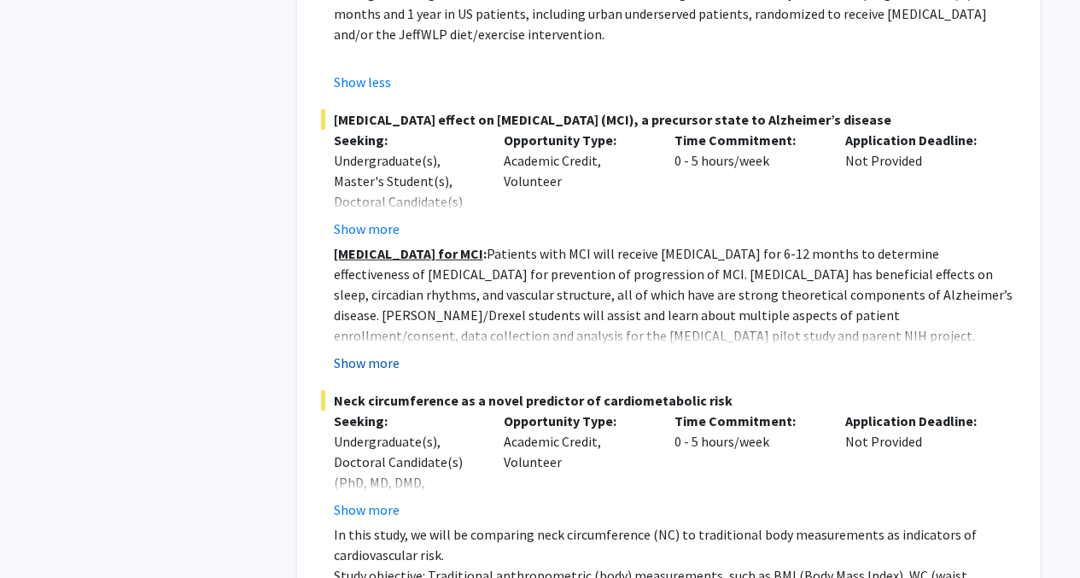
click at [388, 353] on button "Show more" at bounding box center [367, 363] width 66 height 20
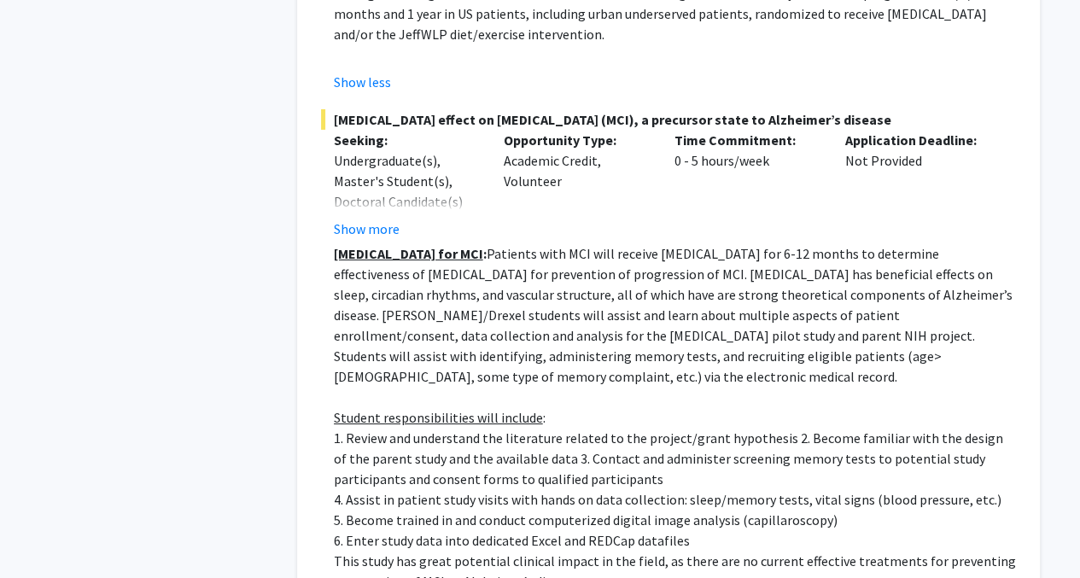
scroll to position [2989, 0]
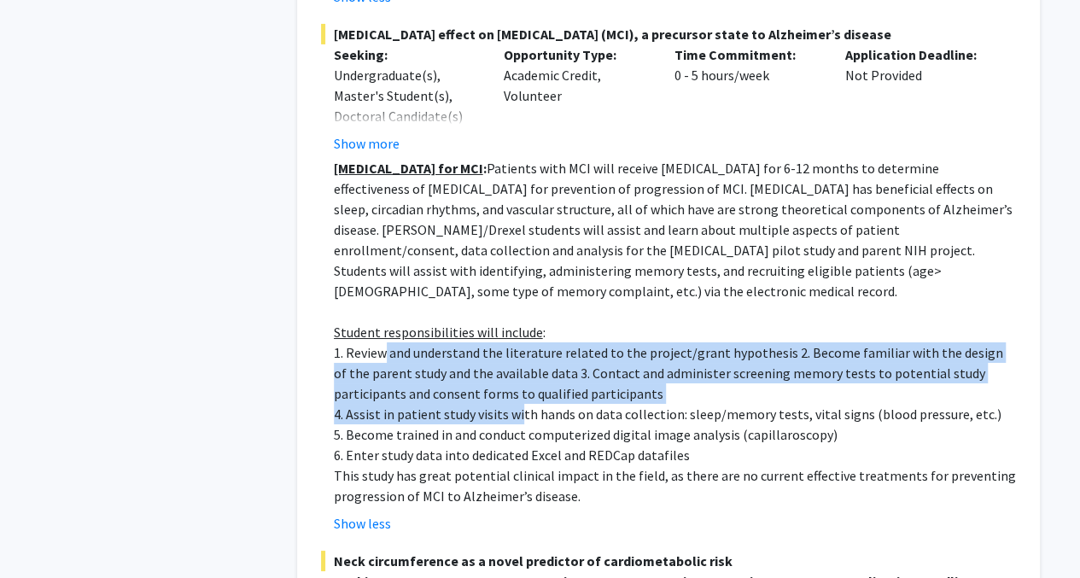
drag, startPoint x: 376, startPoint y: 331, endPoint x: 517, endPoint y: 383, distance: 150.0
click at [517, 383] on div "[MEDICAL_DATA] for MCI : Patients with MCI will receive [MEDICAL_DATA] for 6-12…" at bounding box center [675, 332] width 682 height 348
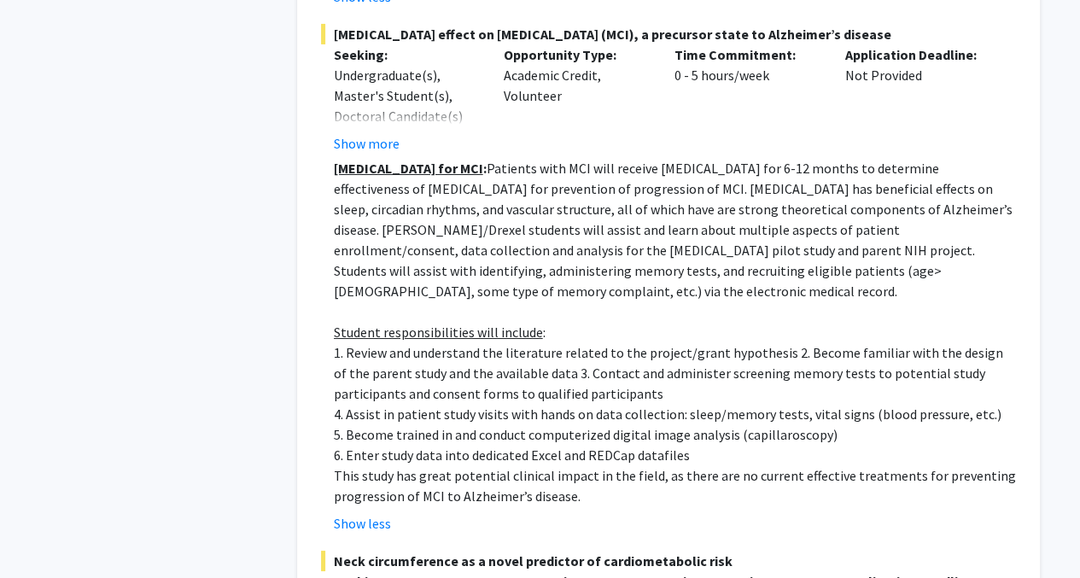
drag, startPoint x: 517, startPoint y: 383, endPoint x: 437, endPoint y: 454, distance: 106.5
click at [437, 466] on p "This study has great potential clinical impact in the field, as there are no cu…" at bounding box center [675, 486] width 682 height 41
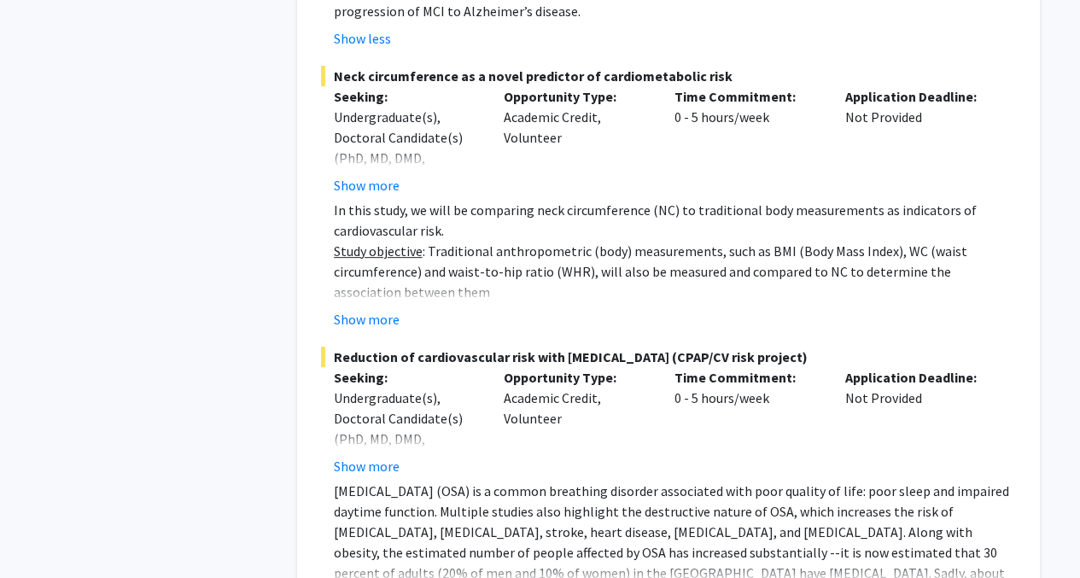
scroll to position [3502, 0]
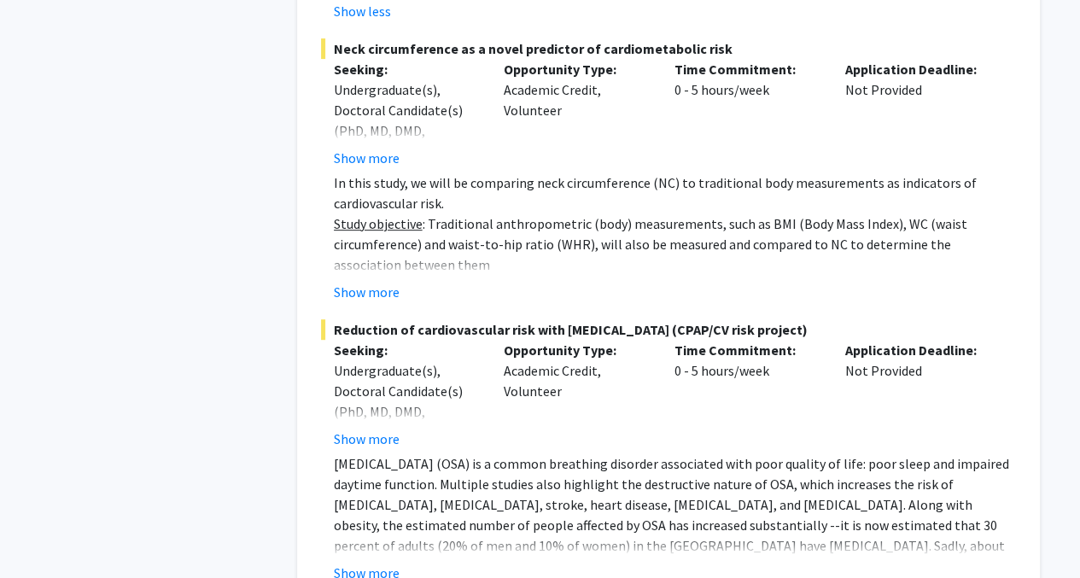
click at [391, 257] on fg-read-more "In this study, we will be comparing neck circumference (NC) to traditional body…" at bounding box center [668, 238] width 695 height 130
click at [386, 282] on button "Show more" at bounding box center [367, 292] width 66 height 20
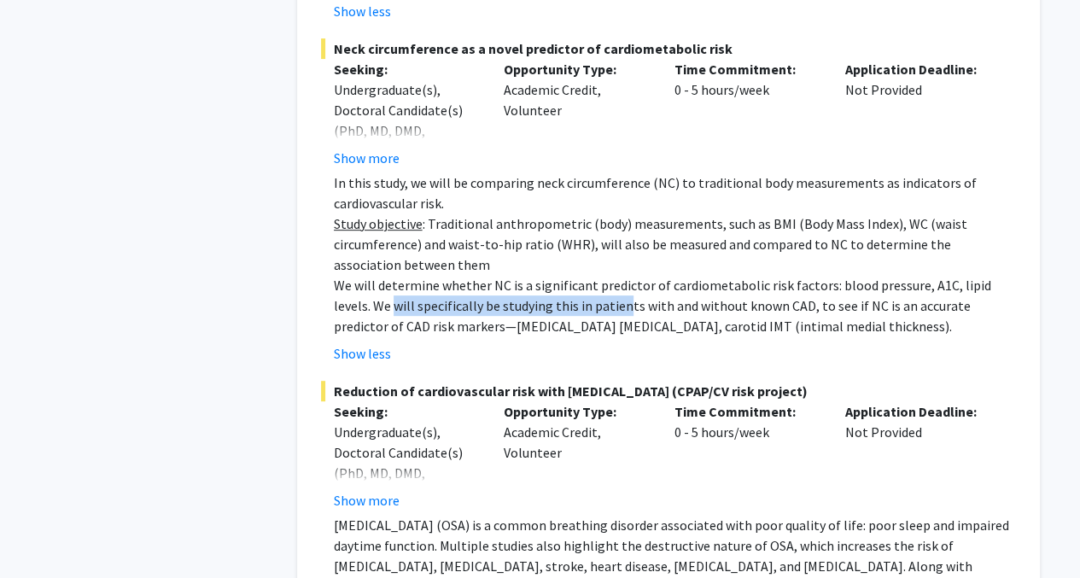
drag, startPoint x: 395, startPoint y: 280, endPoint x: 620, endPoint y: 280, distance: 225.5
click at [620, 280] on p "We will determine whether NC is a significant predictor of cardiometabolic risk…" at bounding box center [675, 305] width 682 height 61
drag, startPoint x: 620, startPoint y: 280, endPoint x: 511, endPoint y: 310, distance: 113.3
click at [511, 310] on p "We will determine whether NC is a significant predictor of cardiometabolic risk…" at bounding box center [675, 305] width 682 height 61
drag, startPoint x: 337, startPoint y: 30, endPoint x: 730, endPoint y: 23, distance: 393.0
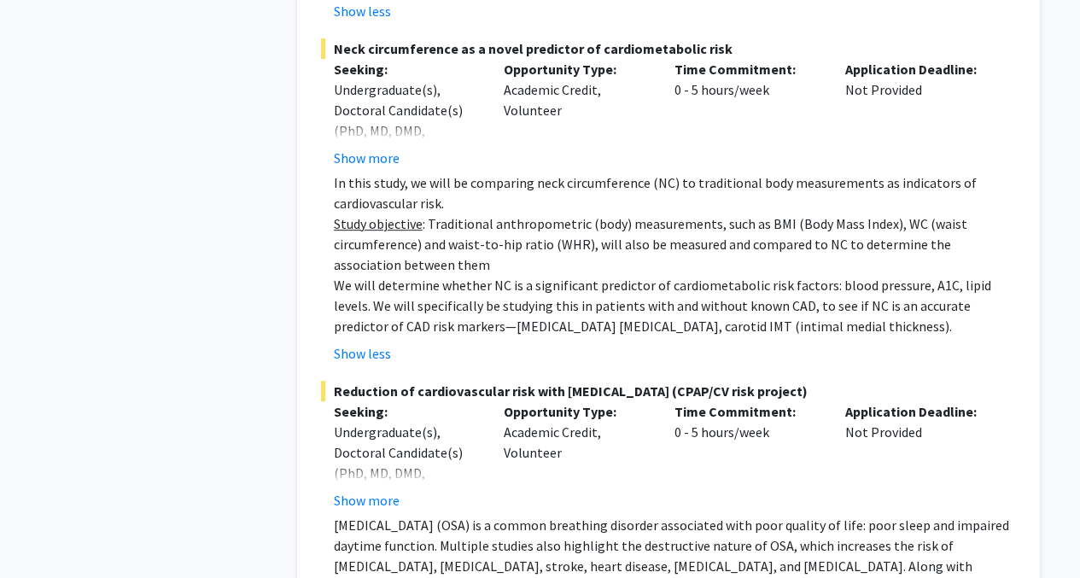
click at [730, 38] on span "Neck circumference as a novel predictor of cardiometabolic risk" at bounding box center [668, 48] width 695 height 20
drag, startPoint x: 730, startPoint y: 23, endPoint x: 697, endPoint y: 32, distance: 34.4
click at [697, 38] on span "Neck circumference as a novel predictor of cardiometabolic risk" at bounding box center [668, 48] width 695 height 20
click at [705, 38] on span "Neck circumference as a novel predictor of cardiometabolic risk" at bounding box center [668, 48] width 695 height 20
drag, startPoint x: 712, startPoint y: 29, endPoint x: 337, endPoint y: 27, distance: 375.8
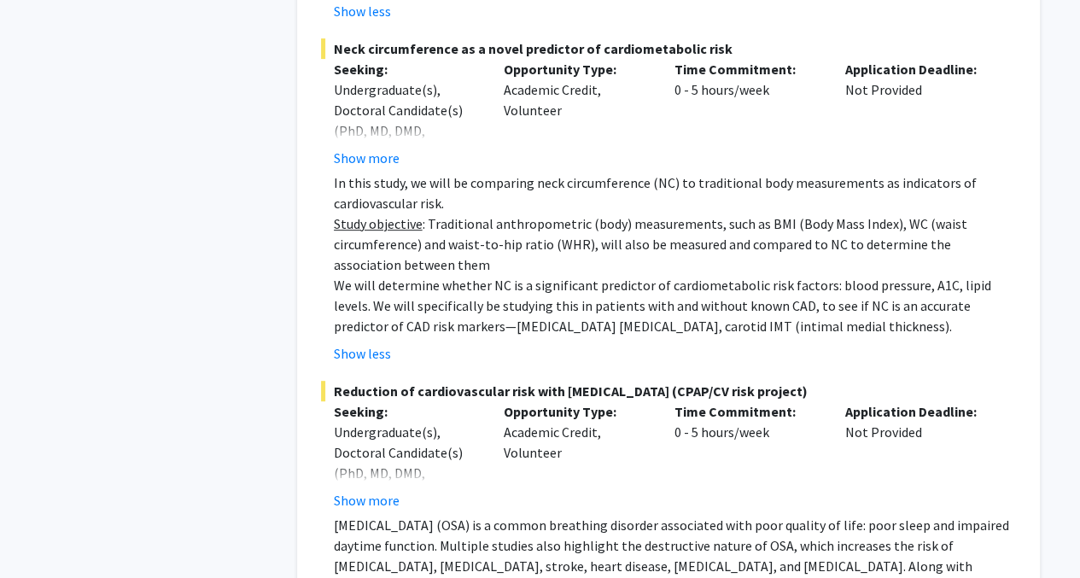
click at [337, 38] on span "Neck circumference as a novel predictor of cardiometabolic risk" at bounding box center [668, 48] width 695 height 20
copy span "Neck circumference as a novel predictor of cardiometabolic risk"
